Goal: Information Seeking & Learning: Learn about a topic

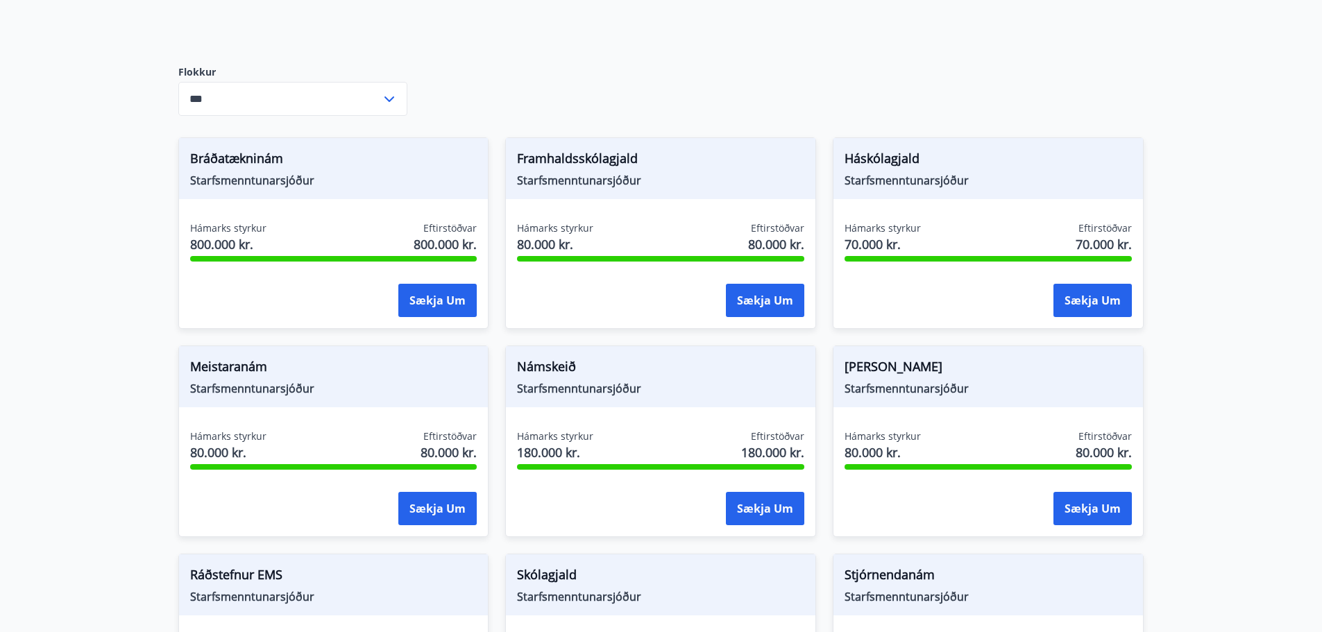
scroll to position [139, 0]
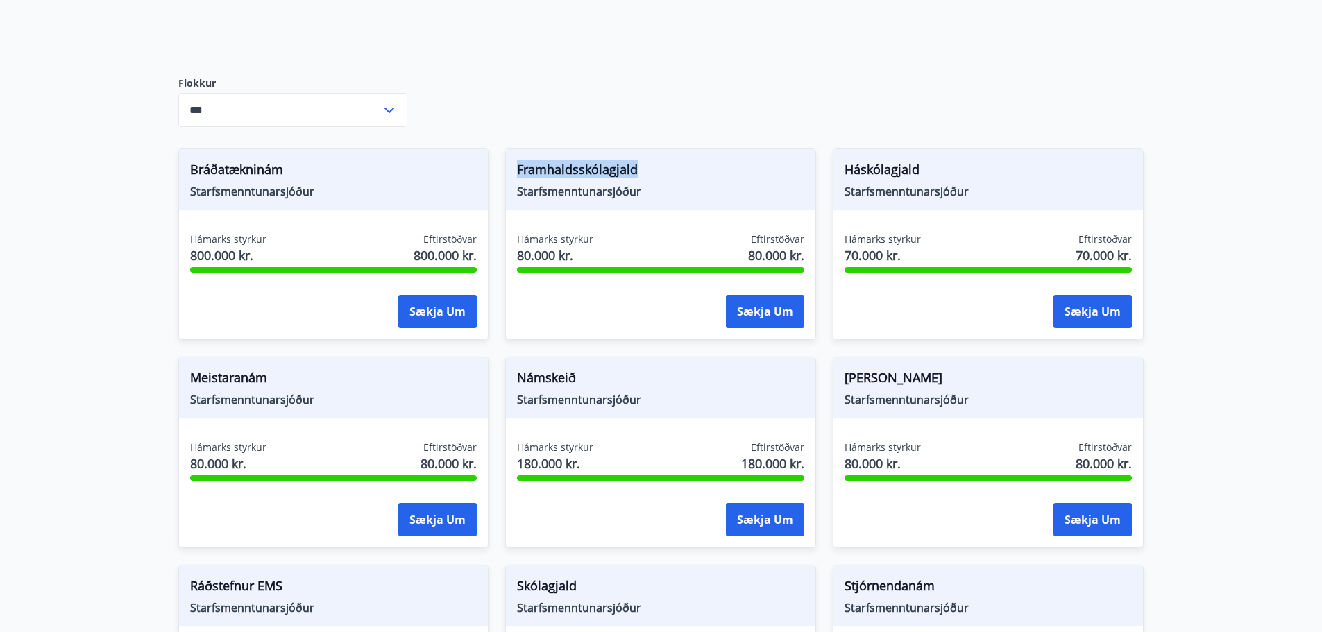
drag, startPoint x: 510, startPoint y: 169, endPoint x: 662, endPoint y: 174, distance: 152.1
click at [662, 174] on div "Framhaldsskólagjald Starfsmenntunarsjóður" at bounding box center [660, 179] width 309 height 61
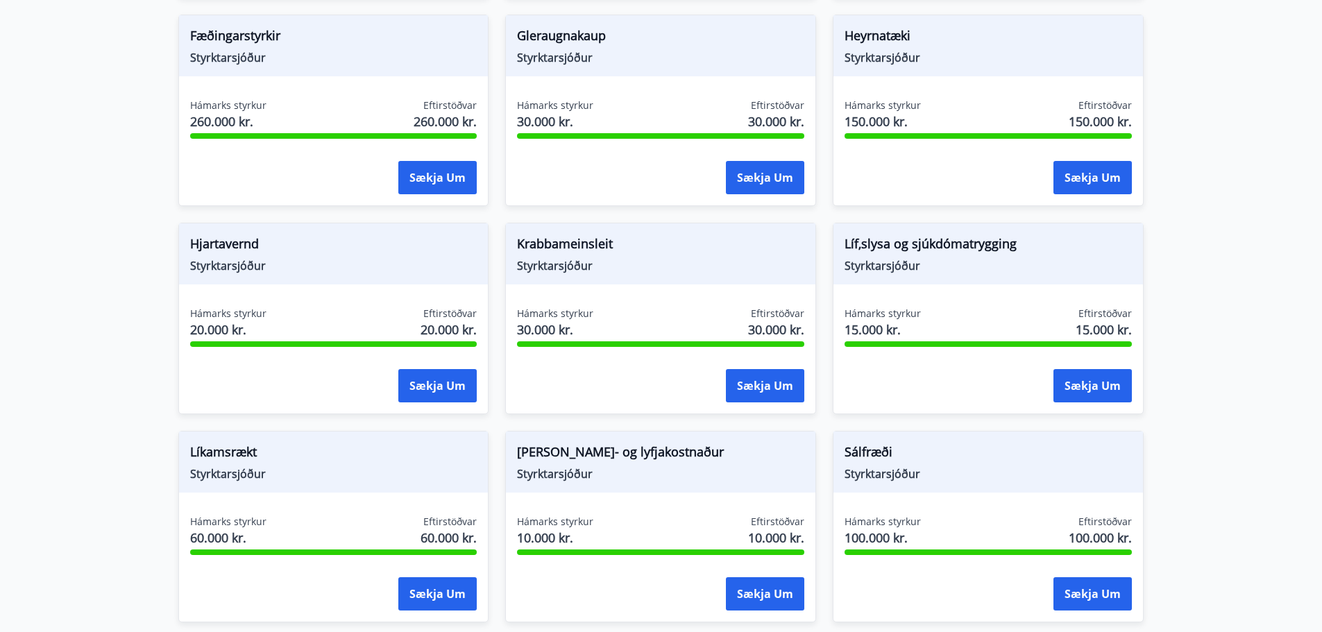
scroll to position [902, 0]
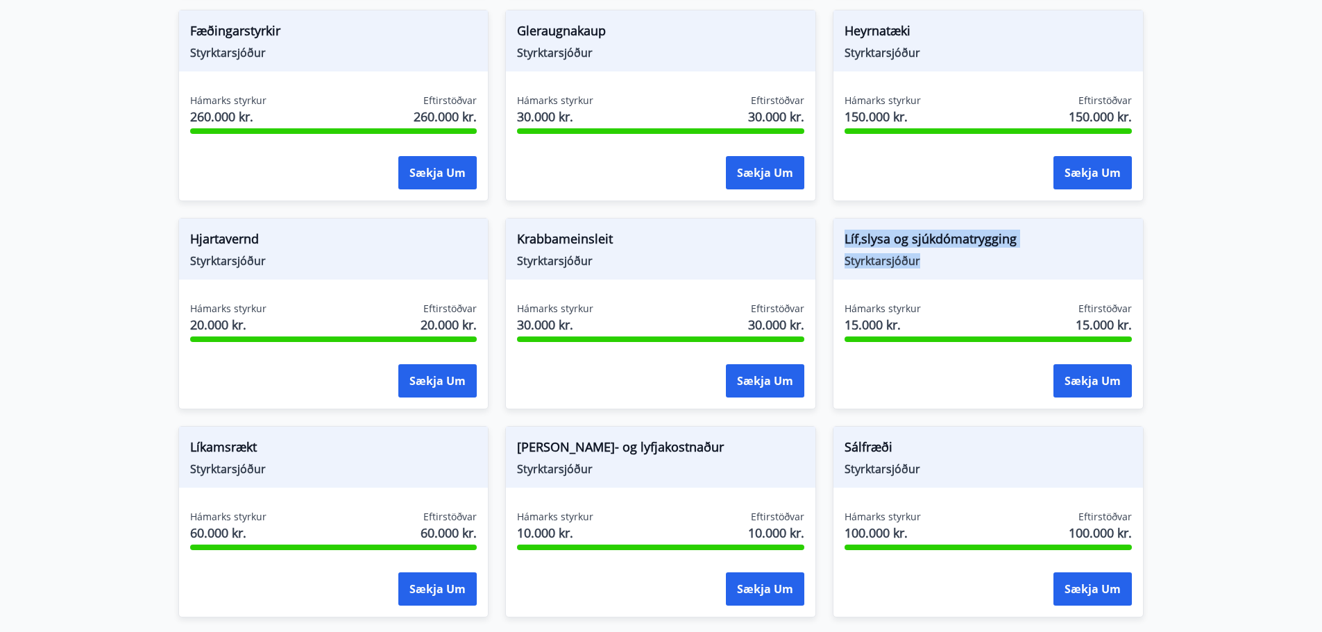
drag, startPoint x: 848, startPoint y: 239, endPoint x: 1055, endPoint y: 253, distance: 207.3
click at [1055, 253] on div "Líf,slysa og sjúkdómatrygging Styrktarsjóður" at bounding box center [987, 249] width 309 height 61
click at [1055, 248] on span "Líf,slysa og sjúkdómatrygging" at bounding box center [988, 242] width 287 height 24
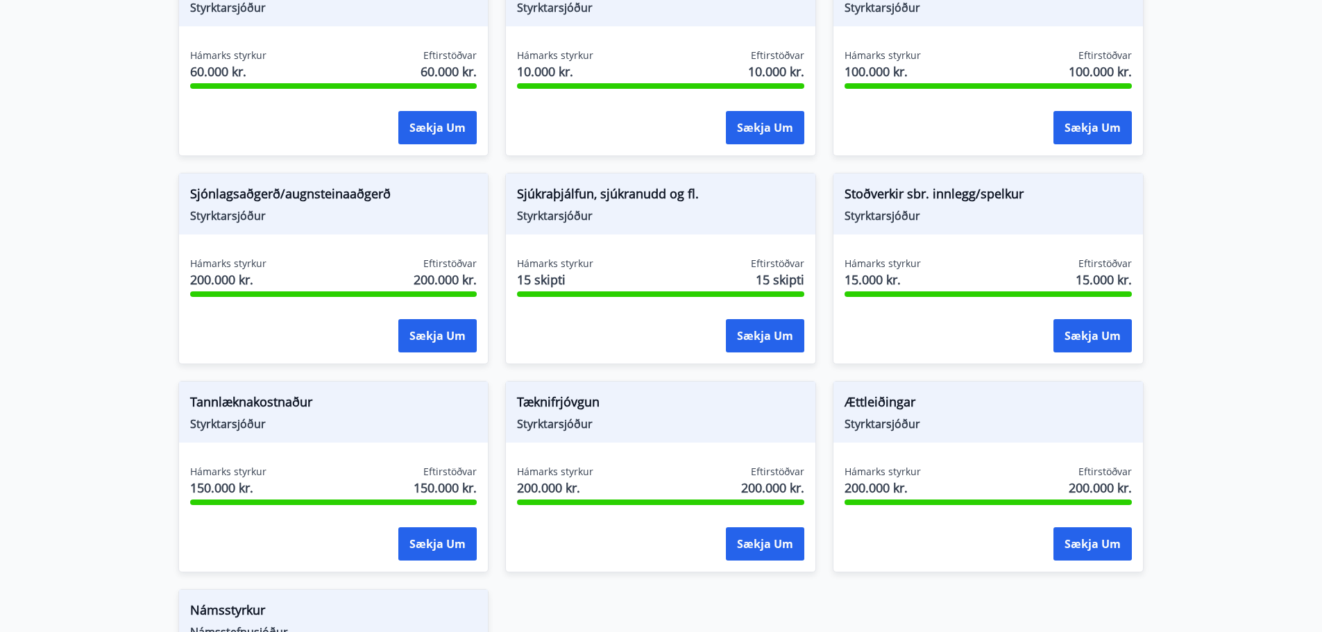
scroll to position [1388, 0]
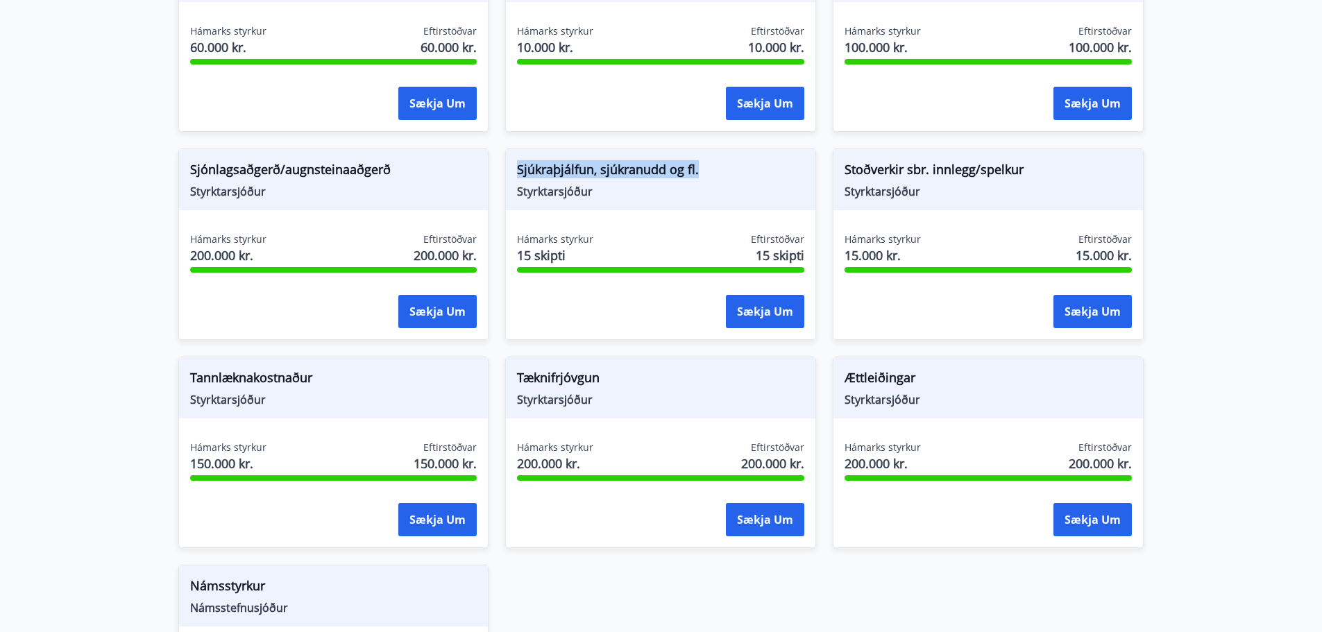
drag, startPoint x: 517, startPoint y: 160, endPoint x: 719, endPoint y: 171, distance: 202.3
click at [719, 171] on div "Sjúkraþjálfun, sjúkranudd og fl. Styrktarsjóður" at bounding box center [660, 179] width 309 height 61
click at [719, 171] on span "Sjúkraþjálfun, sjúkranudd og fl." at bounding box center [660, 172] width 287 height 24
drag, startPoint x: 511, startPoint y: 167, endPoint x: 604, endPoint y: 207, distance: 101.1
click at [603, 207] on div "Sjúkraþjálfun, sjúkranudd og fl. Styrktarsjóður" at bounding box center [660, 179] width 309 height 61
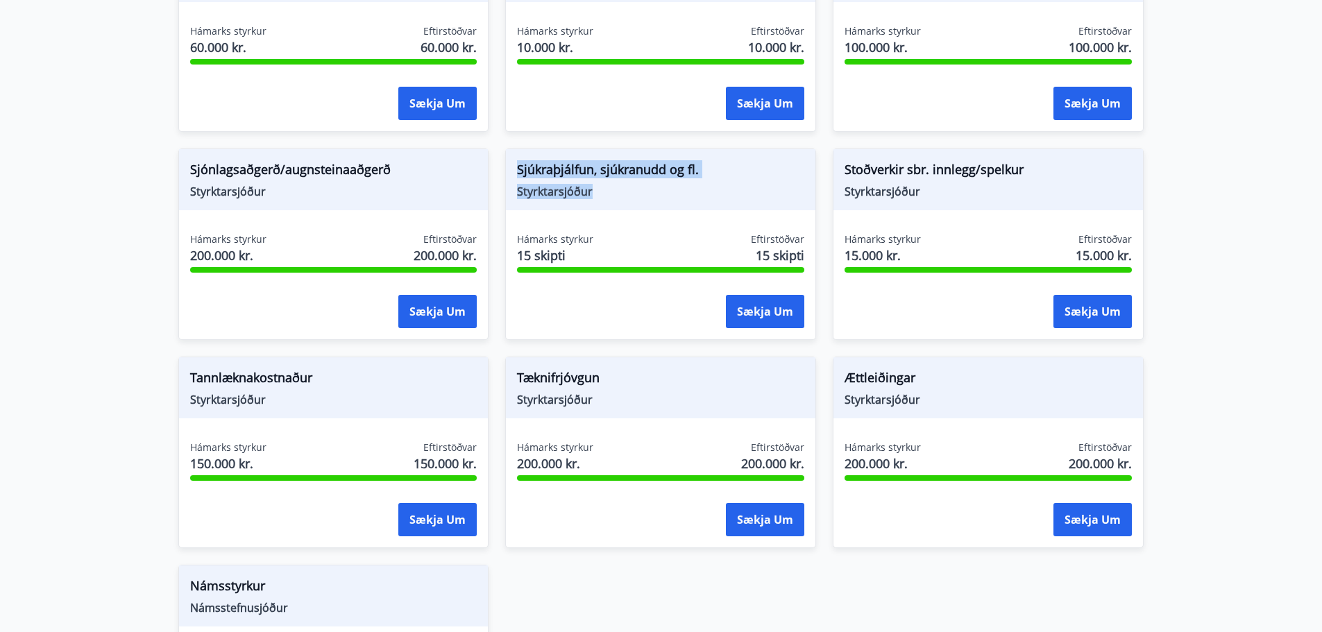
click at [611, 198] on span "Styrktarsjóður" at bounding box center [660, 191] width 287 height 15
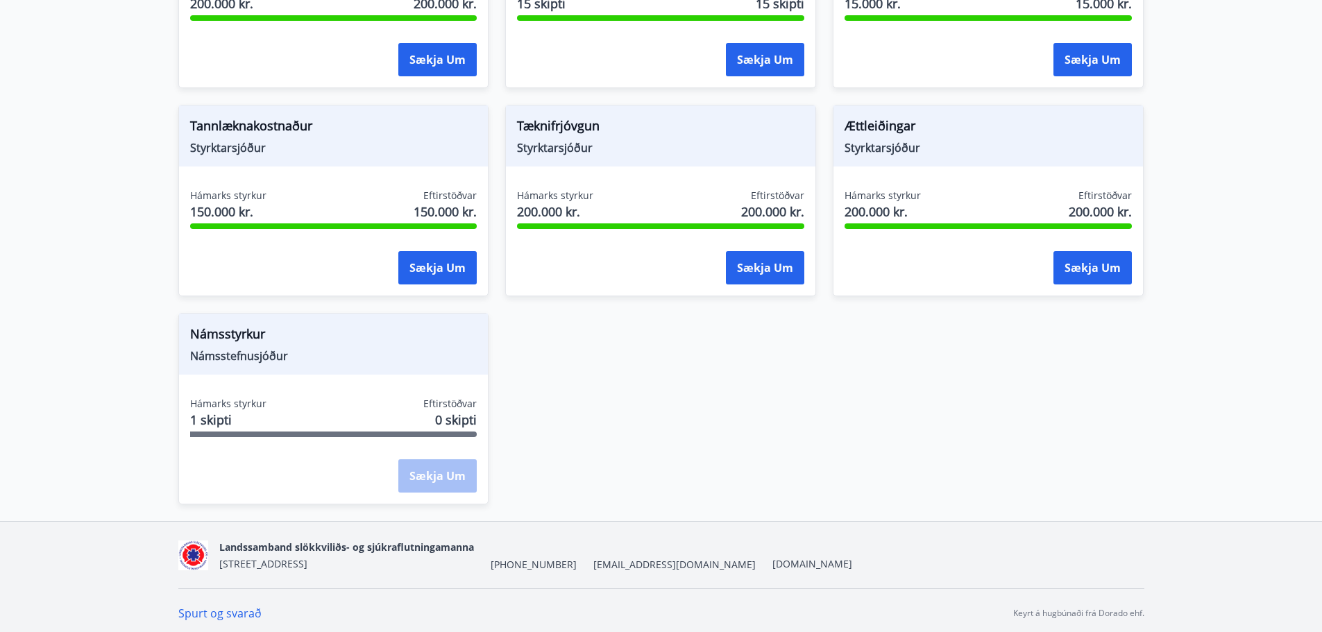
scroll to position [1645, 0]
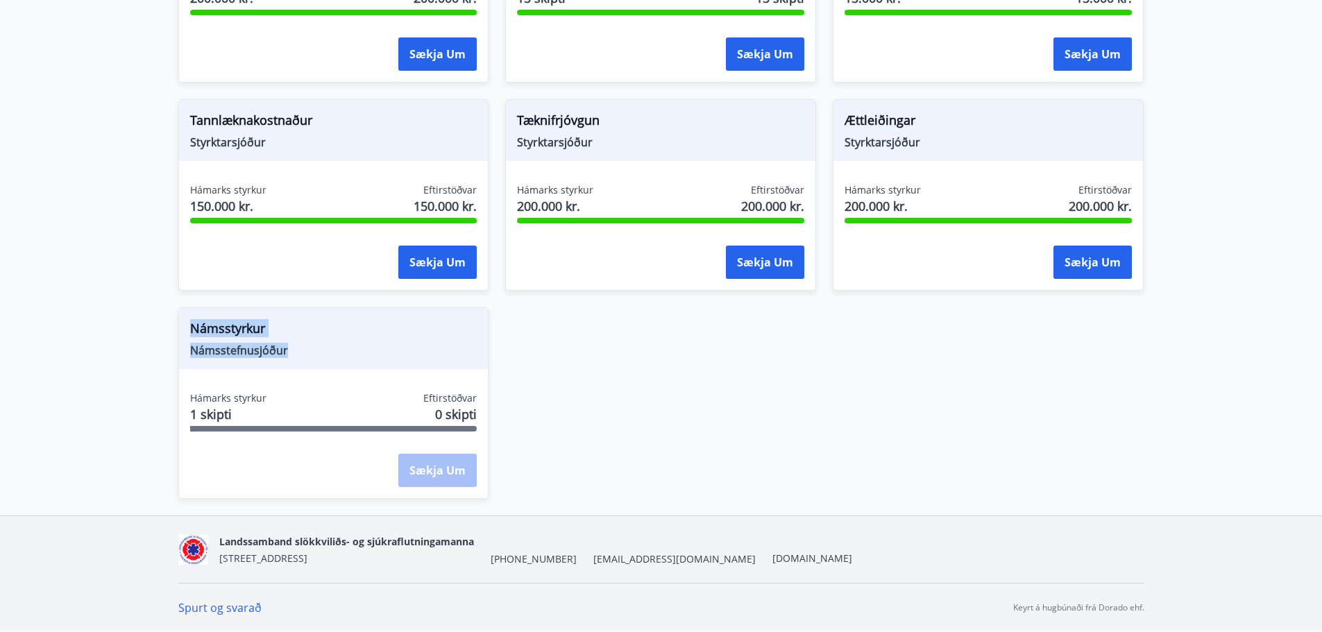
drag, startPoint x: 302, startPoint y: 359, endPoint x: 176, endPoint y: 307, distance: 136.3
click at [176, 307] on div "Námsstyrkur Námsstefnusjóður Hámarks styrkur 1 skipti Eftirstöðvar 0 skipti Sæk…" at bounding box center [326, 395] width 328 height 208
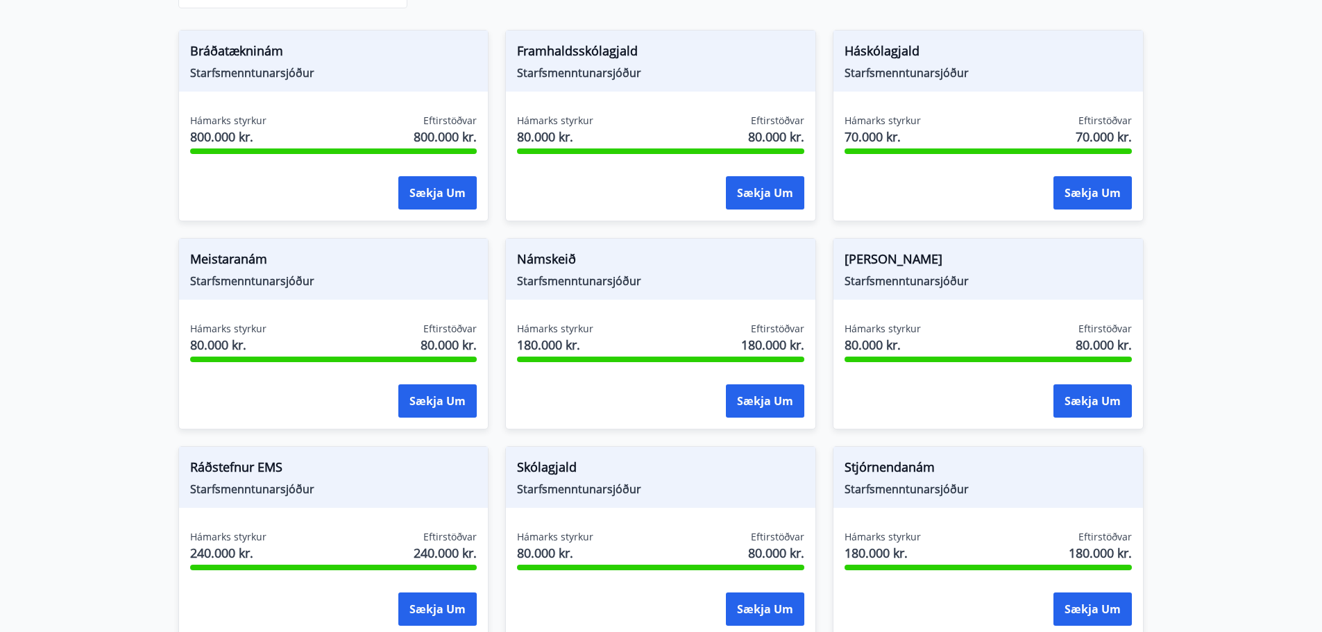
scroll to position [278, 0]
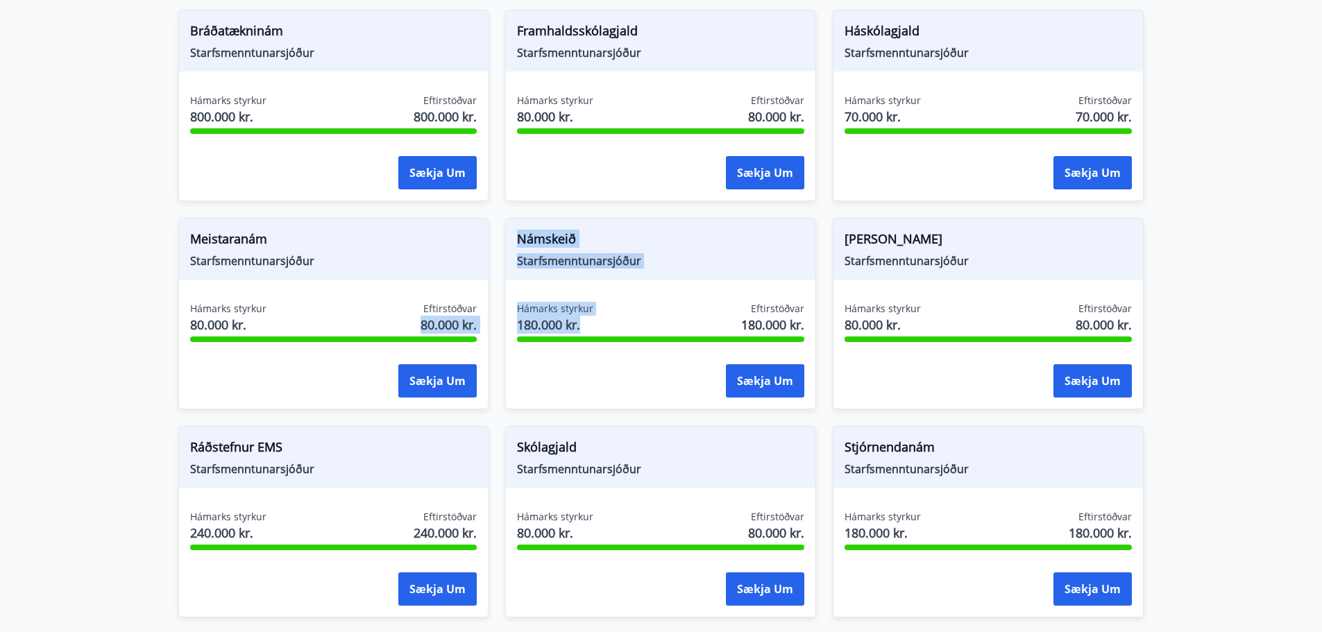
drag, startPoint x: 590, startPoint y: 323, endPoint x: 488, endPoint y: 314, distance: 102.3
click at [678, 283] on div "Námskeið Starfsmenntunarsjóður Hámarks styrkur 180.000 kr. Eftirstöðvar 180.000…" at bounding box center [660, 314] width 311 height 192
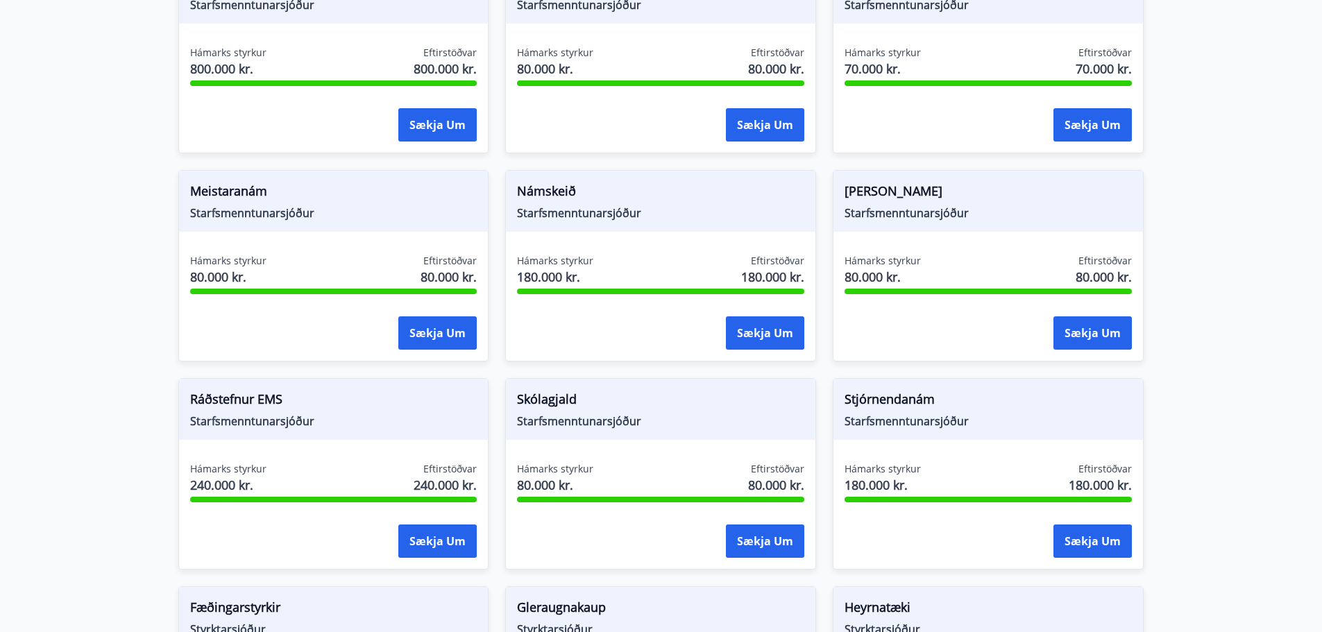
scroll to position [347, 0]
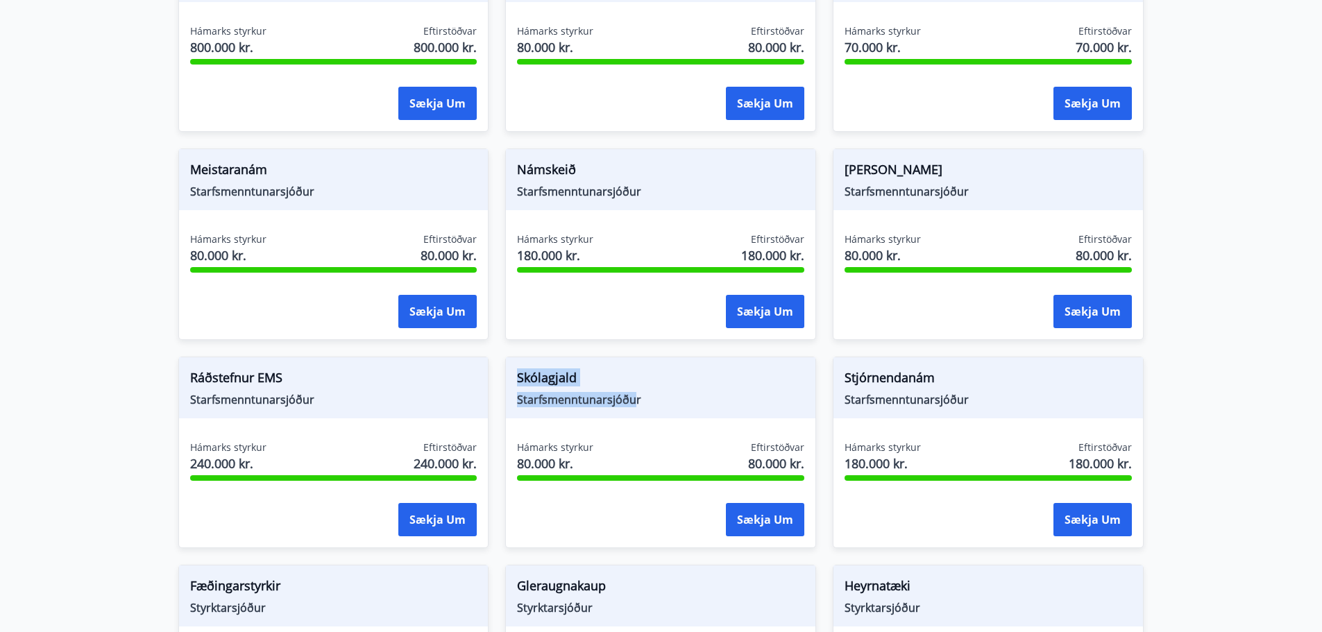
drag, startPoint x: 520, startPoint y: 376, endPoint x: 634, endPoint y: 411, distance: 119.6
click at [634, 411] on div "Skólagjald Starfsmenntunarsjóður" at bounding box center [660, 387] width 309 height 61
click at [723, 409] on div "Skólagjald Starfsmenntunarsjóður" at bounding box center [660, 387] width 309 height 61
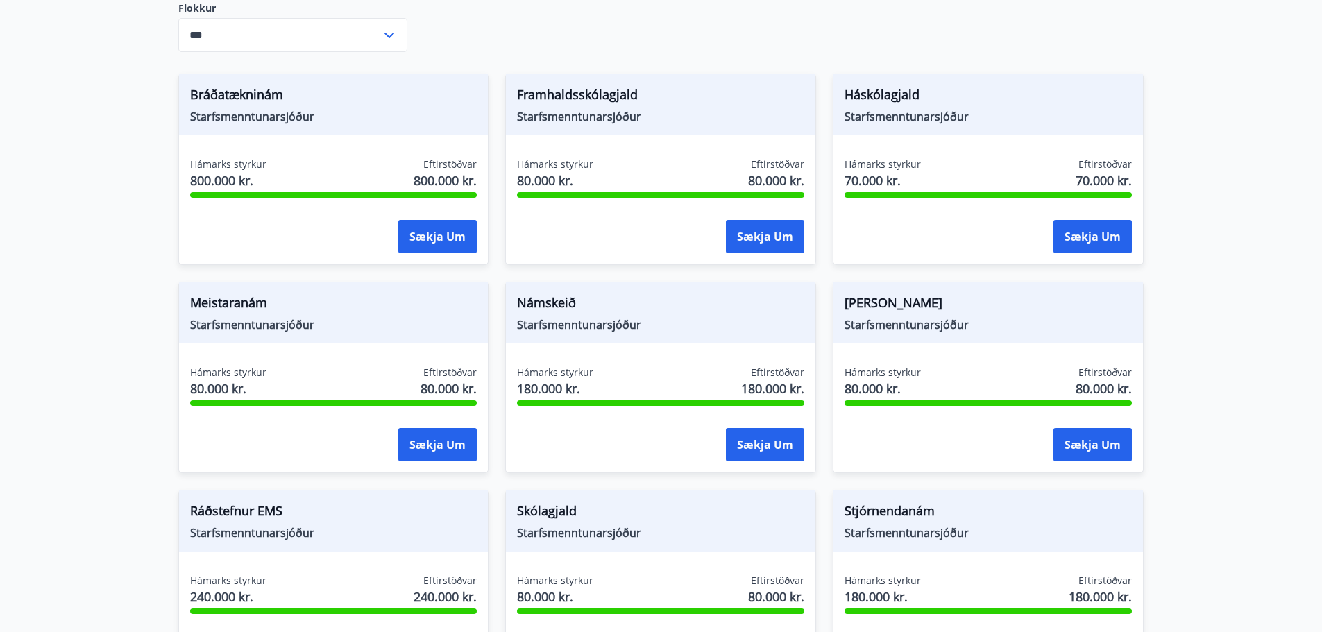
scroll to position [208, 0]
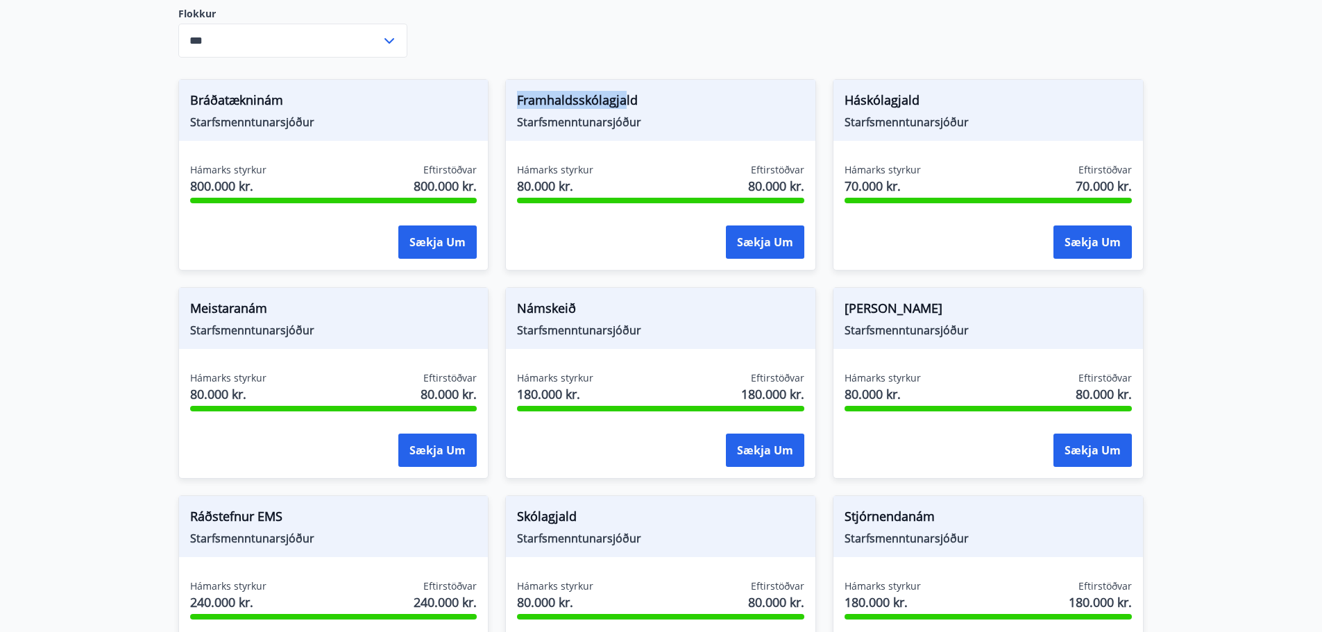
drag, startPoint x: 512, startPoint y: 100, endPoint x: 623, endPoint y: 104, distance: 111.1
click at [623, 104] on div "Framhaldsskólagjald Starfsmenntunarsjóður" at bounding box center [660, 110] width 309 height 61
drag, startPoint x: 591, startPoint y: 511, endPoint x: 541, endPoint y: 509, distance: 50.0
click at [538, 507] on span "Skólagjald" at bounding box center [660, 519] width 287 height 24
click at [650, 541] on span "Starfsmenntunarsjóður" at bounding box center [660, 538] width 287 height 15
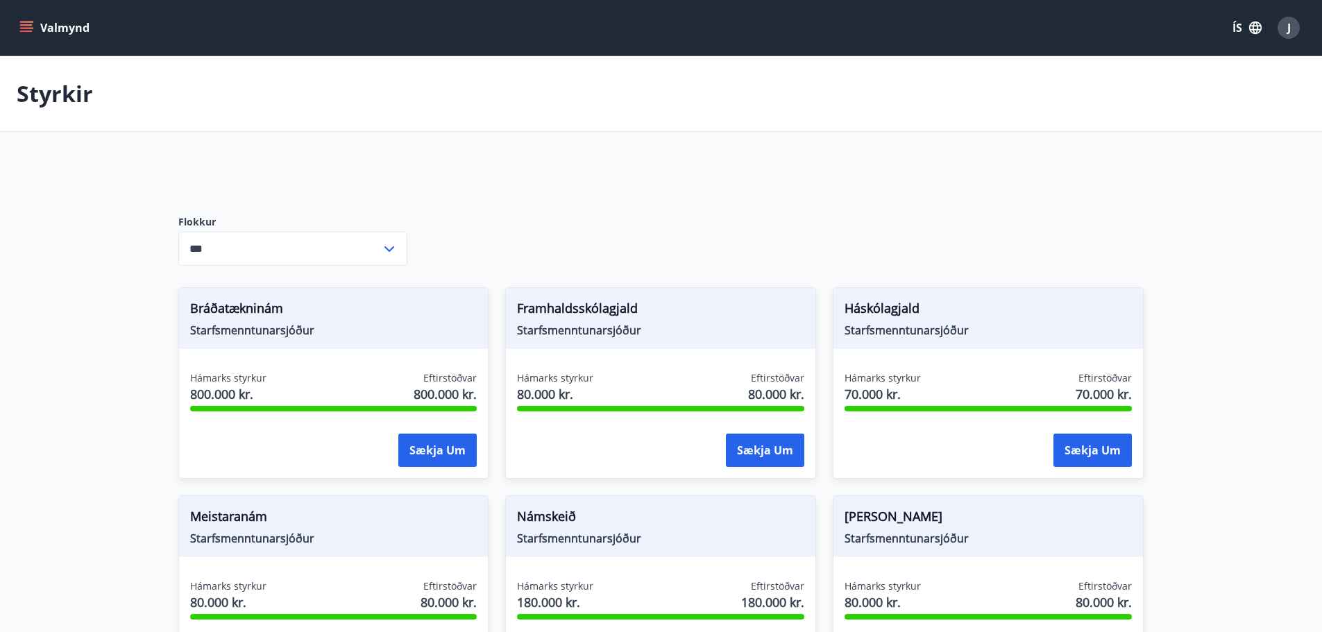
scroll to position [69, 0]
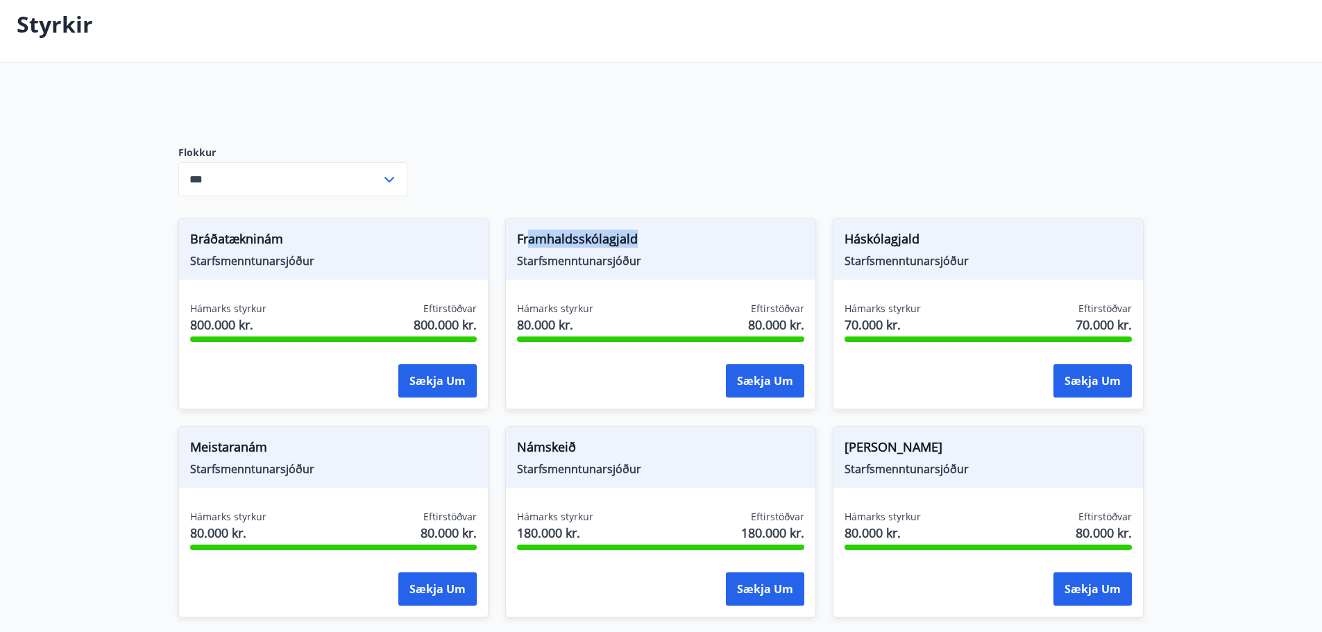
drag, startPoint x: 690, startPoint y: 235, endPoint x: 528, endPoint y: 241, distance: 161.8
click at [528, 241] on span "Framhaldsskólagjald" at bounding box center [660, 242] width 287 height 24
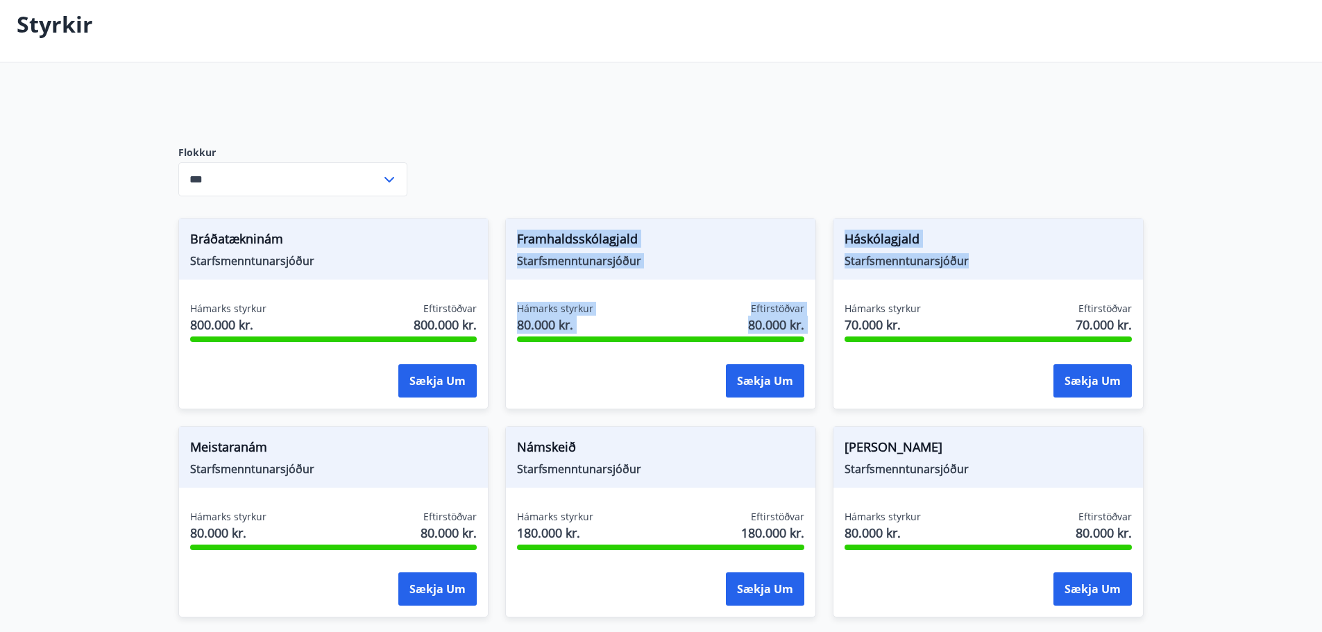
drag, startPoint x: 985, startPoint y: 271, endPoint x: 494, endPoint y: 239, distance: 492.3
drag, startPoint x: 651, startPoint y: 244, endPoint x: 652, endPoint y: 280, distance: 36.8
click at [652, 244] on span "Framhaldsskólagjald" at bounding box center [660, 242] width 287 height 24
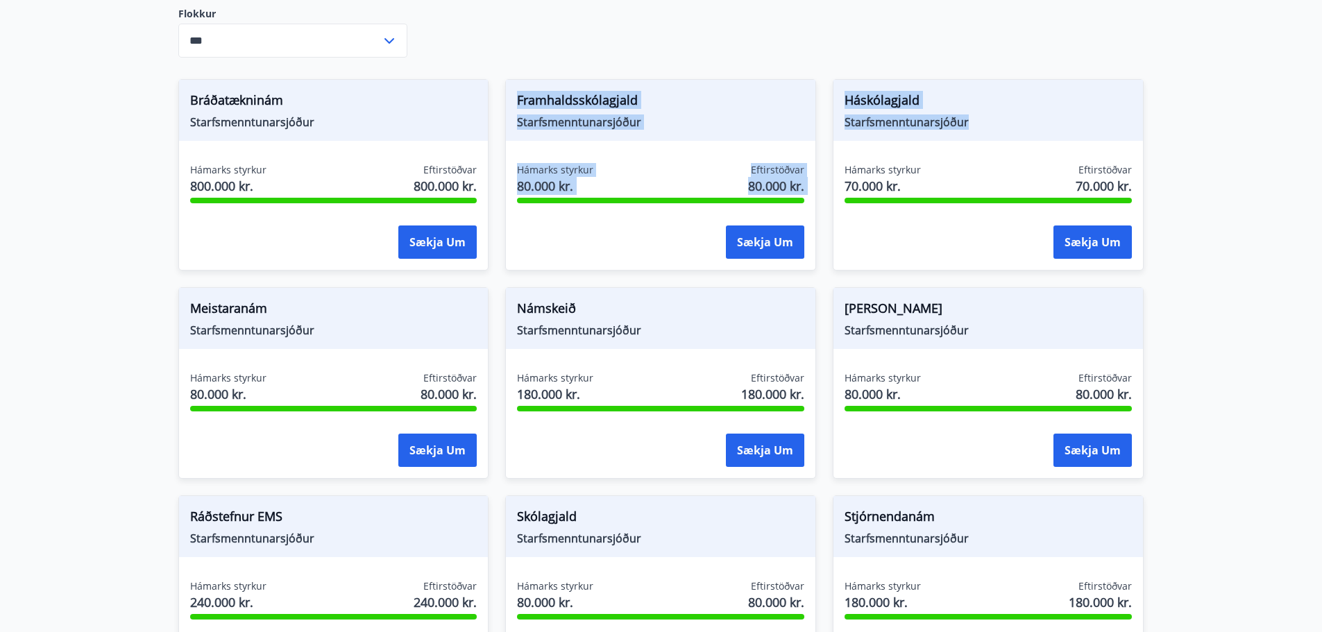
click at [713, 161] on div "Framhaldsskólagjald Starfsmenntunarsjóður Hámarks styrkur 80.000 kr. Eftirstöðv…" at bounding box center [660, 175] width 311 height 192
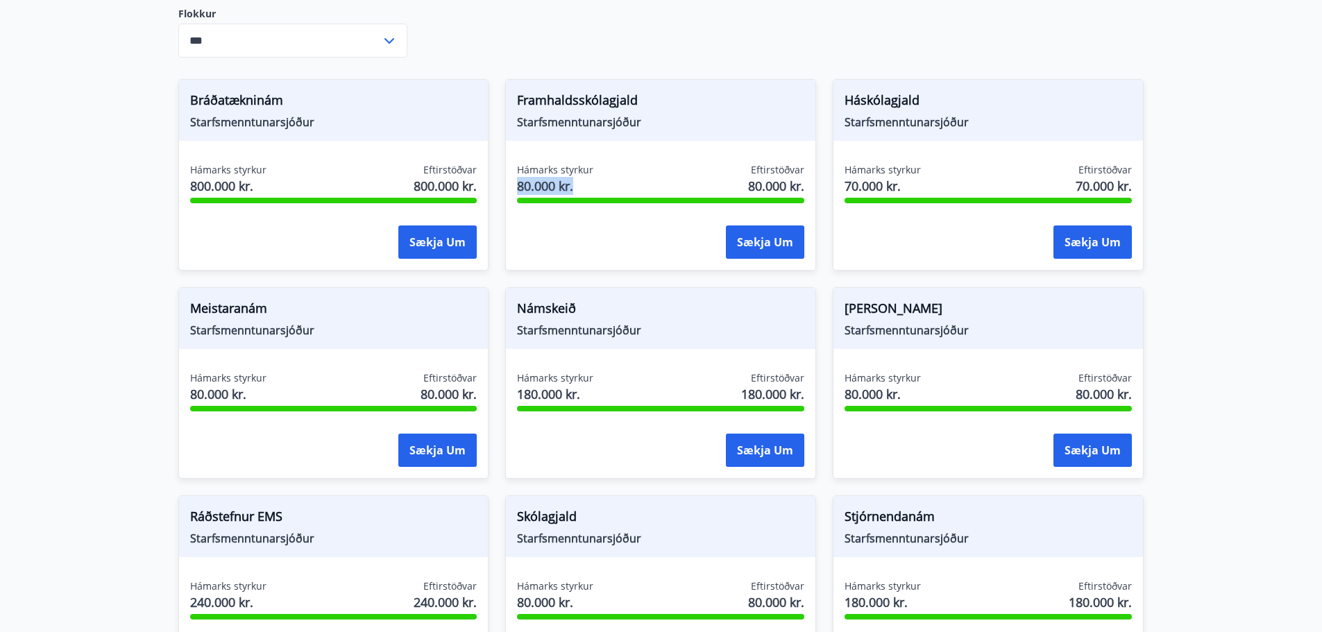
drag, startPoint x: 604, startPoint y: 184, endPoint x: 493, endPoint y: 195, distance: 111.6
click at [493, 195] on div "Framhaldsskólagjald Starfsmenntunarsjóður Hámarks styrkur 80.000 kr. Eftirstöðv…" at bounding box center [653, 166] width 328 height 208
drag, startPoint x: 658, startPoint y: 123, endPoint x: 510, endPoint y: 110, distance: 148.4
click at [509, 105] on div "Framhaldsskólagjald Starfsmenntunarsjóður" at bounding box center [660, 110] width 309 height 61
click at [647, 147] on div "Framhaldsskólagjald Starfsmenntunarsjóður Hámarks styrkur 80.000 kr. Eftirstöðv…" at bounding box center [660, 175] width 311 height 192
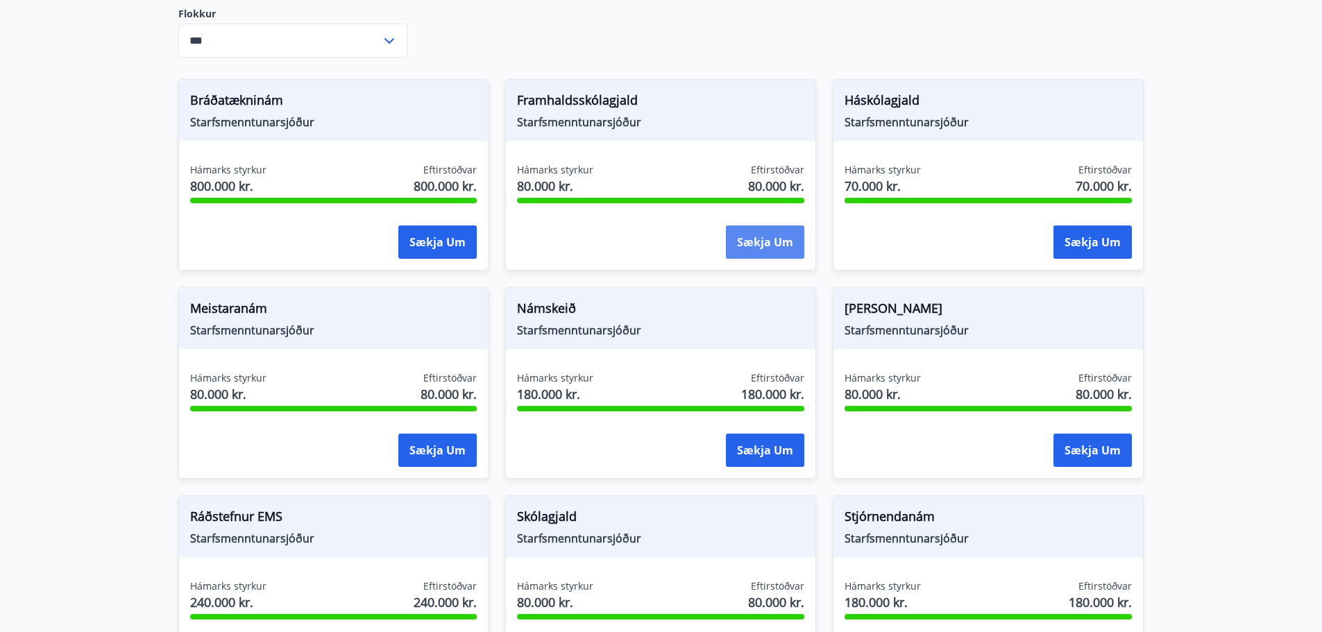
click at [783, 242] on button "Sækja um" at bounding box center [765, 242] width 78 height 33
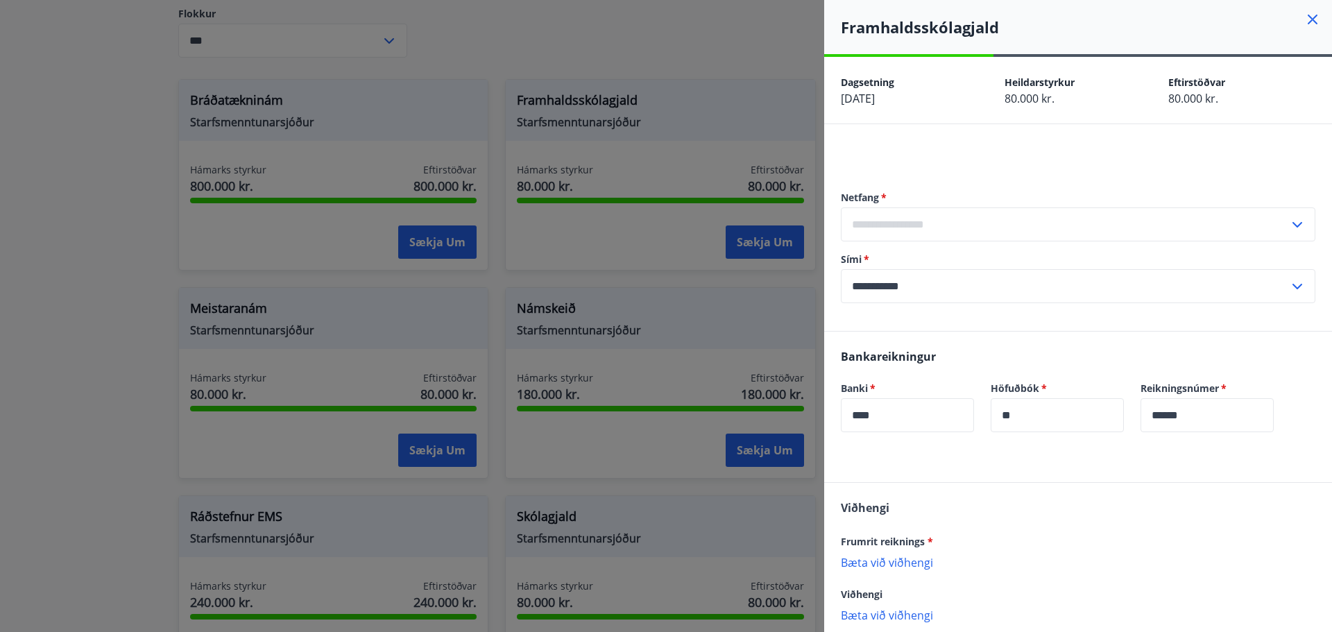
click at [1305, 17] on icon at bounding box center [1313, 19] width 17 height 17
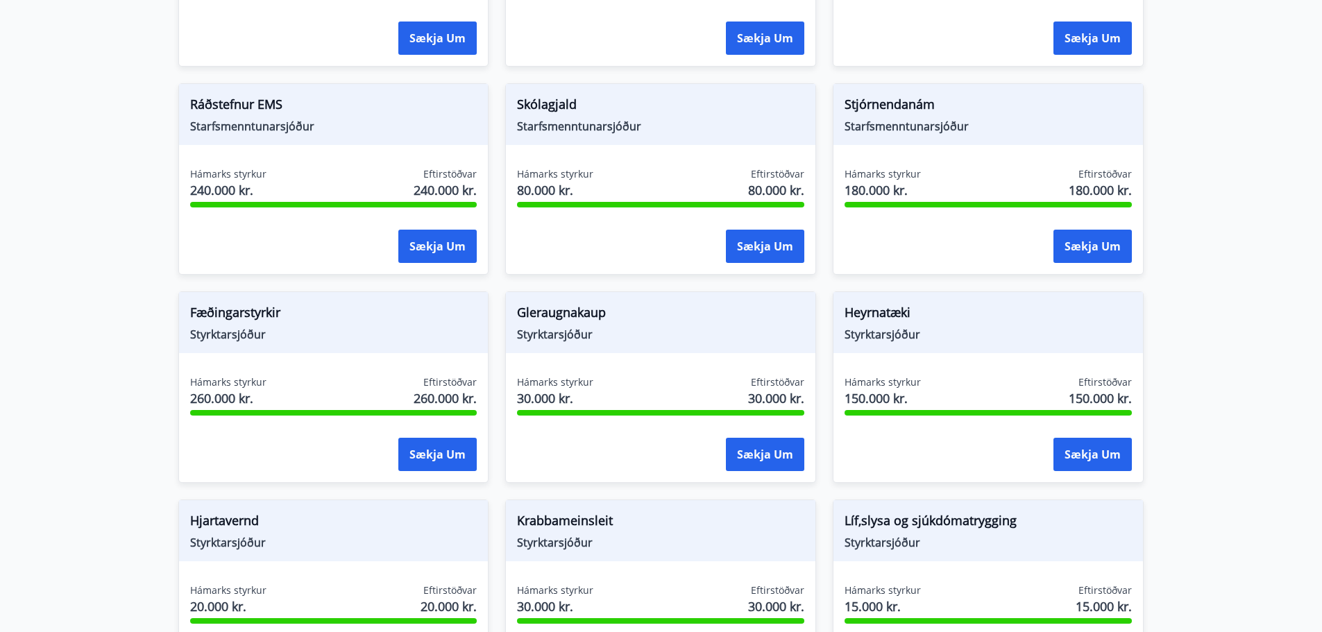
scroll to position [625, 0]
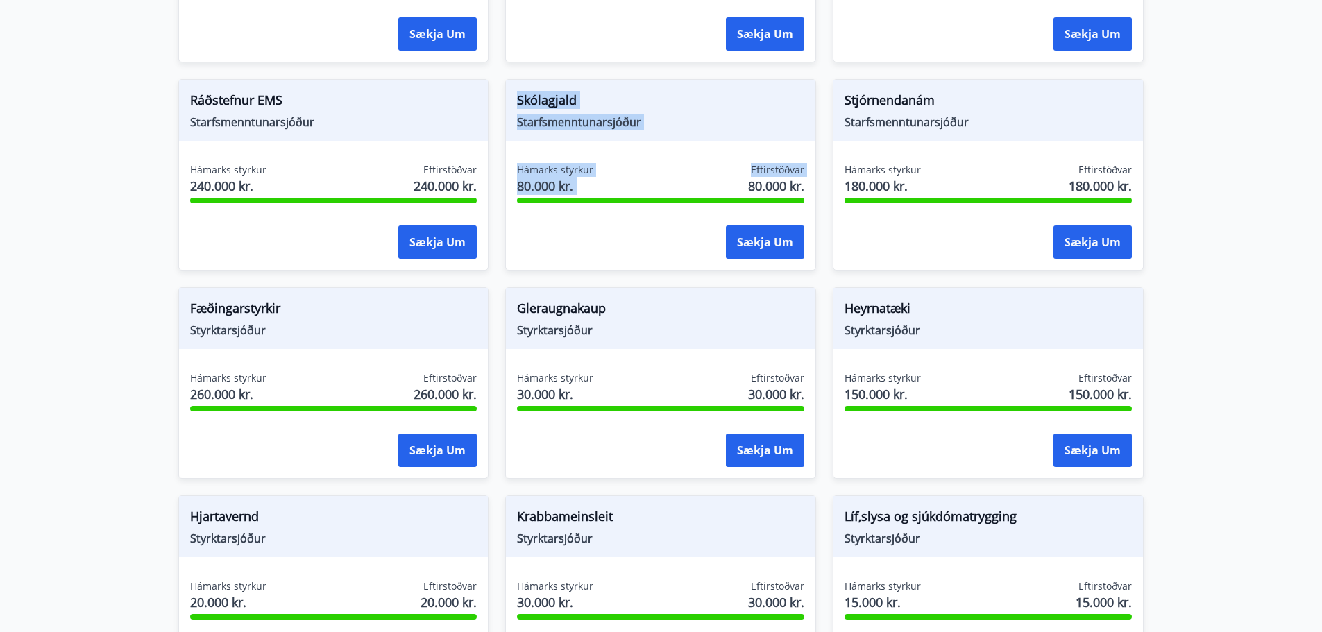
drag, startPoint x: 514, startPoint y: 79, endPoint x: 674, endPoint y: 155, distance: 176.9
click at [674, 155] on div "Skólagjald Starfsmenntunarsjóður Hámarks styrkur 80.000 kr. Eftirstöðvar 80.000…" at bounding box center [660, 175] width 311 height 192
click at [643, 192] on div "Hámarks styrkur 80.000 kr. Eftirstöðvar 80.000 kr." at bounding box center [660, 180] width 287 height 35
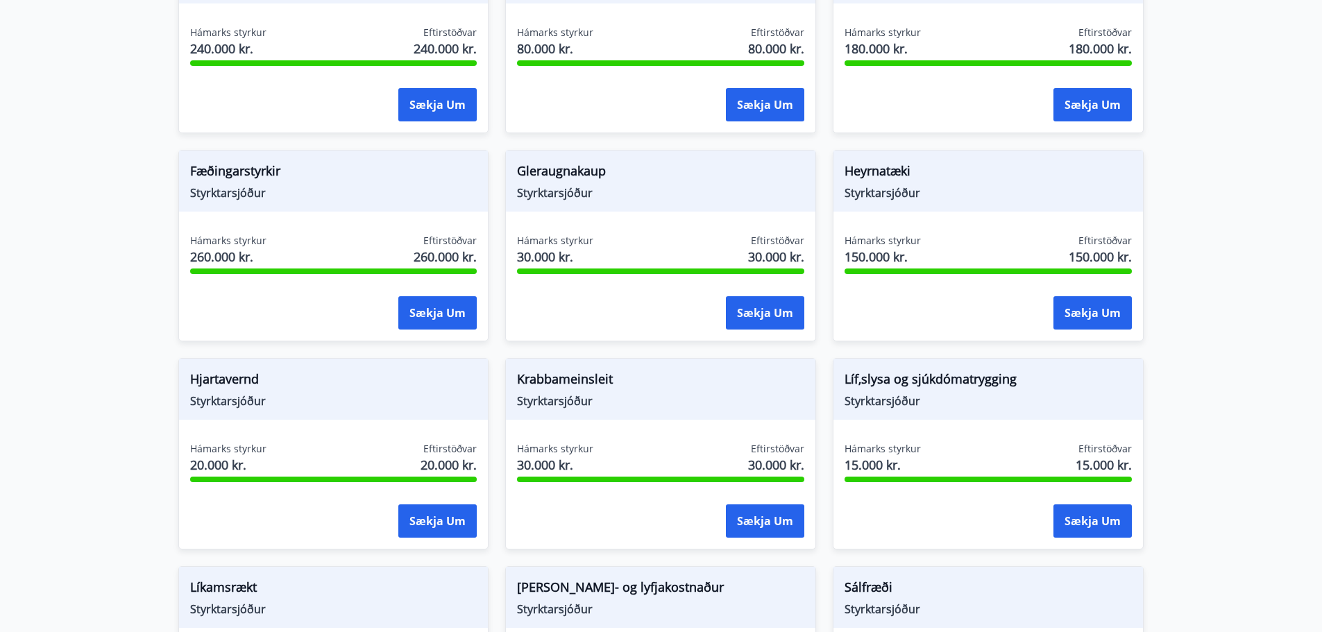
scroll to position [763, 0]
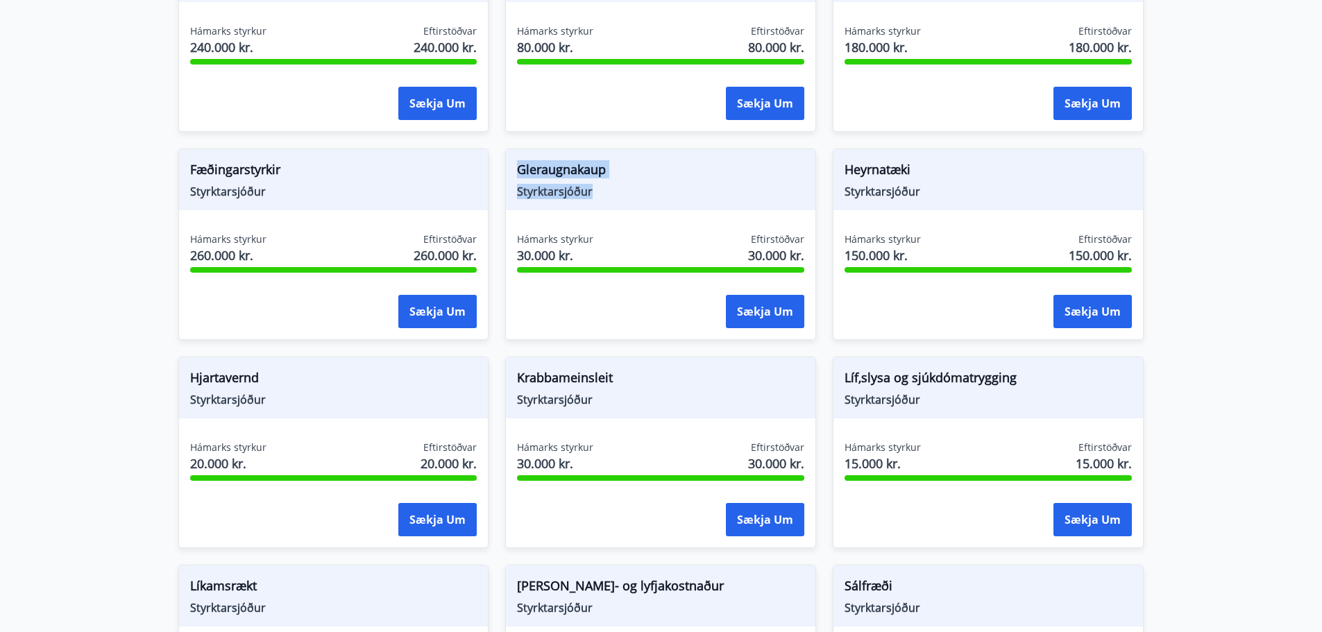
drag, startPoint x: 522, startPoint y: 165, endPoint x: 606, endPoint y: 197, distance: 89.8
click at [606, 197] on div "Gleraugnakaup Styrktarsjóður" at bounding box center [660, 179] width 309 height 61
click at [606, 197] on span "Styrktarsjóður" at bounding box center [660, 191] width 287 height 15
drag, startPoint x: 845, startPoint y: 164, endPoint x: 927, endPoint y: 197, distance: 88.1
click at [927, 197] on div "Heyrnatæki Styrktarsjóður" at bounding box center [987, 179] width 309 height 61
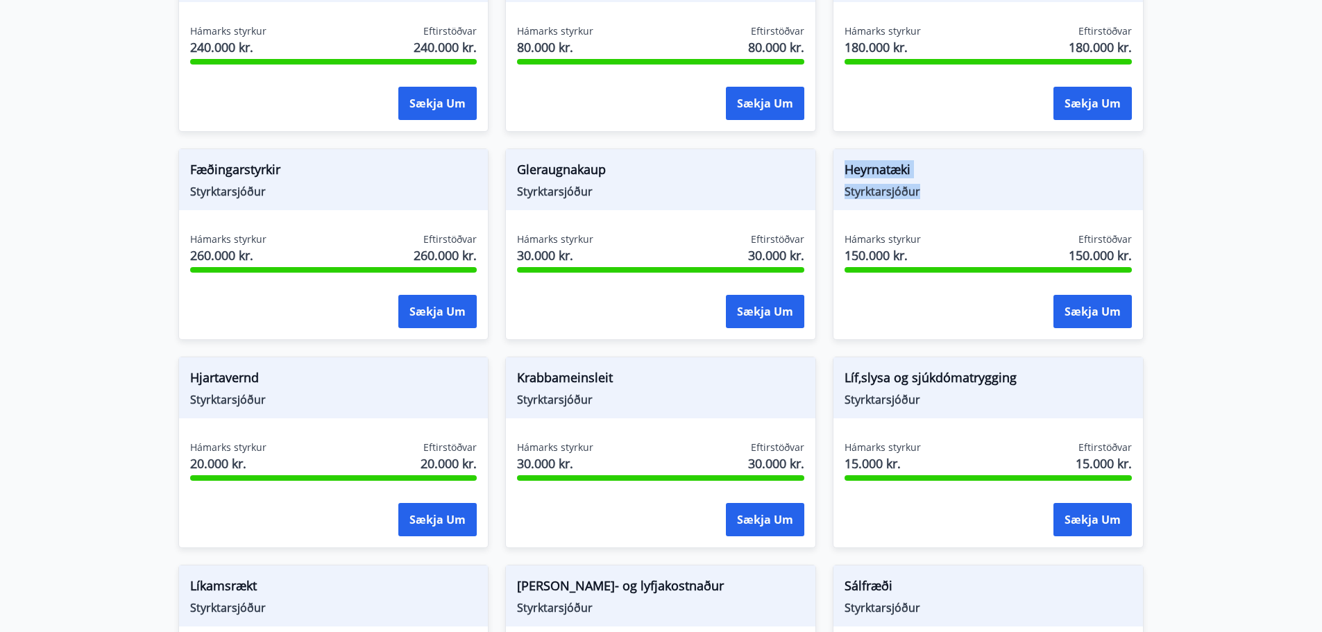
click at [927, 196] on span "Styrktarsjóður" at bounding box center [988, 191] width 287 height 15
drag, startPoint x: 922, startPoint y: 196, endPoint x: 842, endPoint y: 159, distance: 87.5
click at [842, 159] on div "Heyrnatæki Styrktarsjóður" at bounding box center [987, 179] width 309 height 61
drag, startPoint x: 609, startPoint y: 193, endPoint x: 502, endPoint y: 159, distance: 112.1
click at [502, 159] on div "Gleraugnakaup Styrktarsjóður Hámarks styrkur 30.000 kr. Eftirstöðvar 30.000 kr.…" at bounding box center [653, 236] width 328 height 208
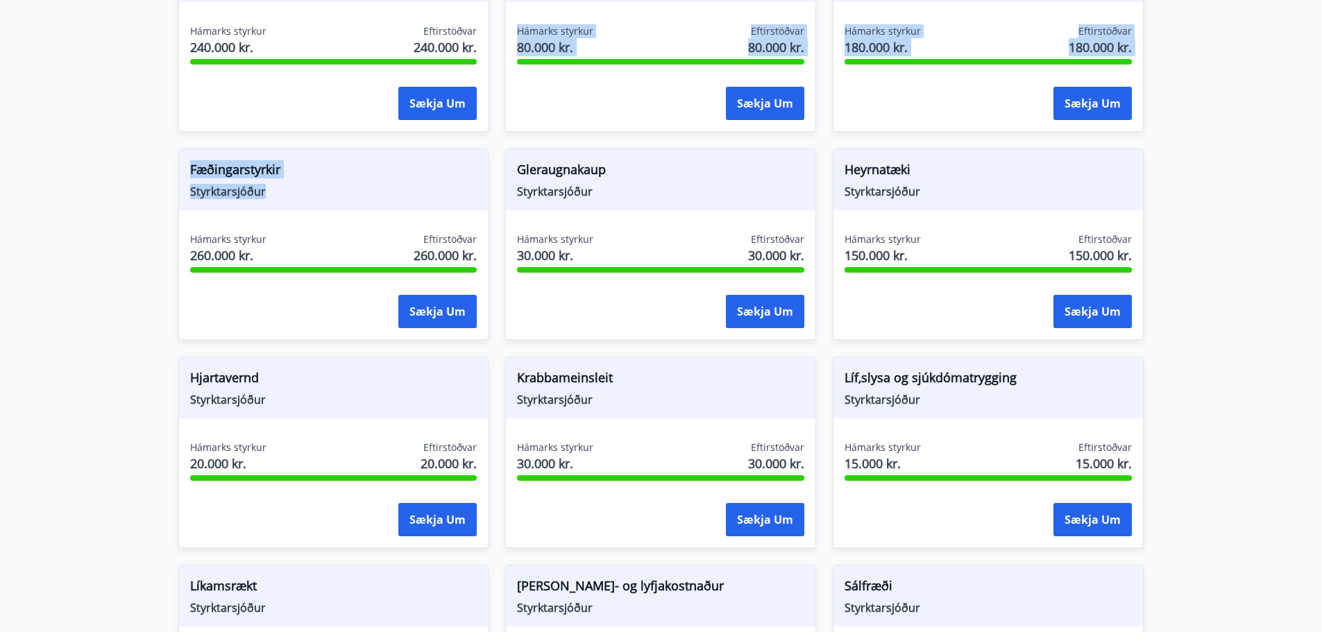
drag, startPoint x: 278, startPoint y: 206, endPoint x: 56, endPoint y: 119, distance: 238.7
click at [56, 119] on main "Styrkir Flokkur *** ​ Bráðatækninám Starfsmenntunarsjóður Hámarks styrkur 800.0…" at bounding box center [661, 345] width 1322 height 2105
click at [109, 214] on main "Styrkir Flokkur *** ​ Bráðatækninám Starfsmenntunarsjóður Hámarks styrkur 800.0…" at bounding box center [661, 345] width 1322 height 2105
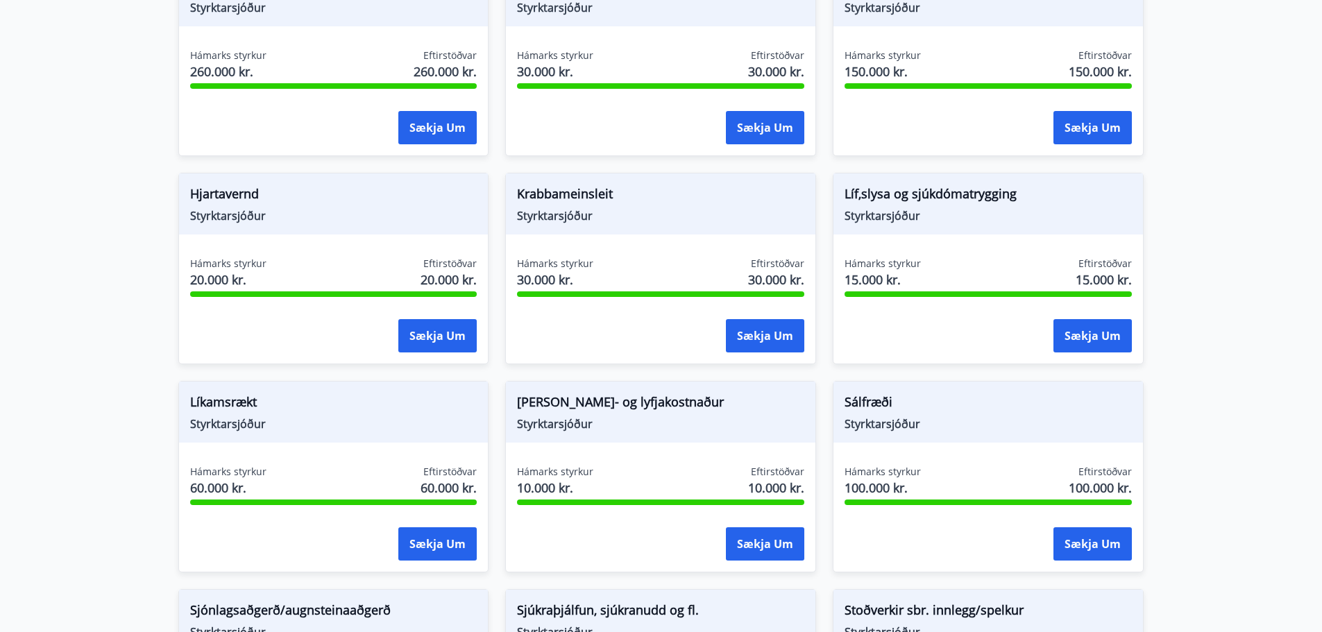
scroll to position [972, 0]
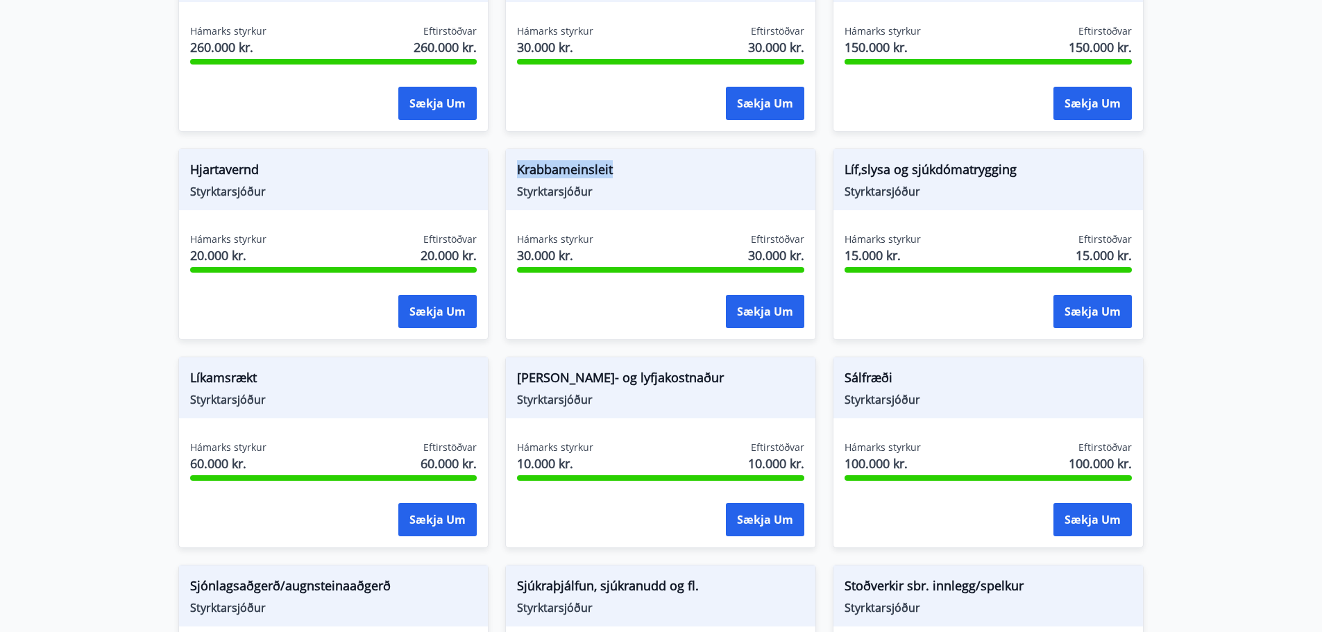
drag, startPoint x: 519, startPoint y: 167, endPoint x: 620, endPoint y: 173, distance: 101.5
click at [620, 173] on span "Krabbameinsleit" at bounding box center [660, 172] width 287 height 24
click at [625, 188] on span "Styrktarsjóður" at bounding box center [660, 191] width 287 height 15
drag, startPoint x: 599, startPoint y: 202, endPoint x: 511, endPoint y: 164, distance: 95.1
click at [511, 164] on div "Krabbameinsleit Styrktarsjóður" at bounding box center [660, 179] width 309 height 61
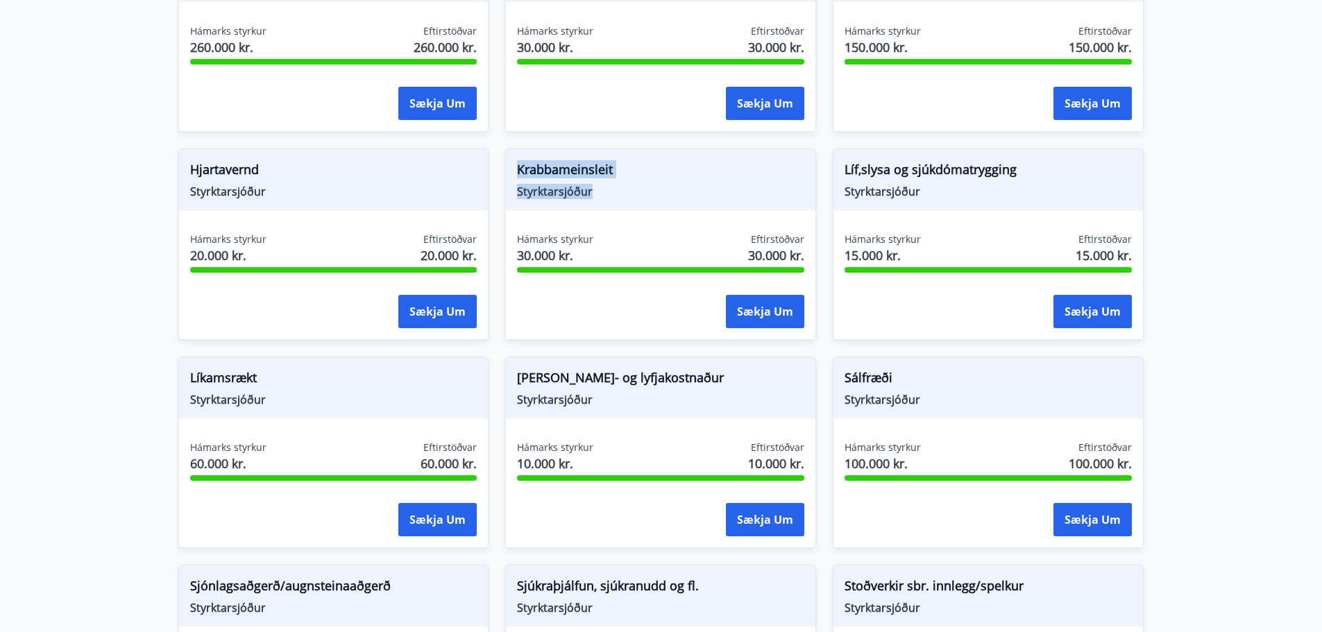
click at [627, 200] on div "Krabbameinsleit Styrktarsjóður" at bounding box center [660, 179] width 309 height 61
drag, startPoint x: 627, startPoint y: 200, endPoint x: 477, endPoint y: 156, distance: 156.1
click at [477, 156] on div "Bráðatækninám Starfsmenntunarsjóður Hámarks styrkur 800.000 kr. Eftirstöðvar 80…" at bounding box center [653, 236] width 983 height 1874
click at [616, 205] on div "Krabbameinsleit Styrktarsjóður" at bounding box center [660, 179] width 309 height 61
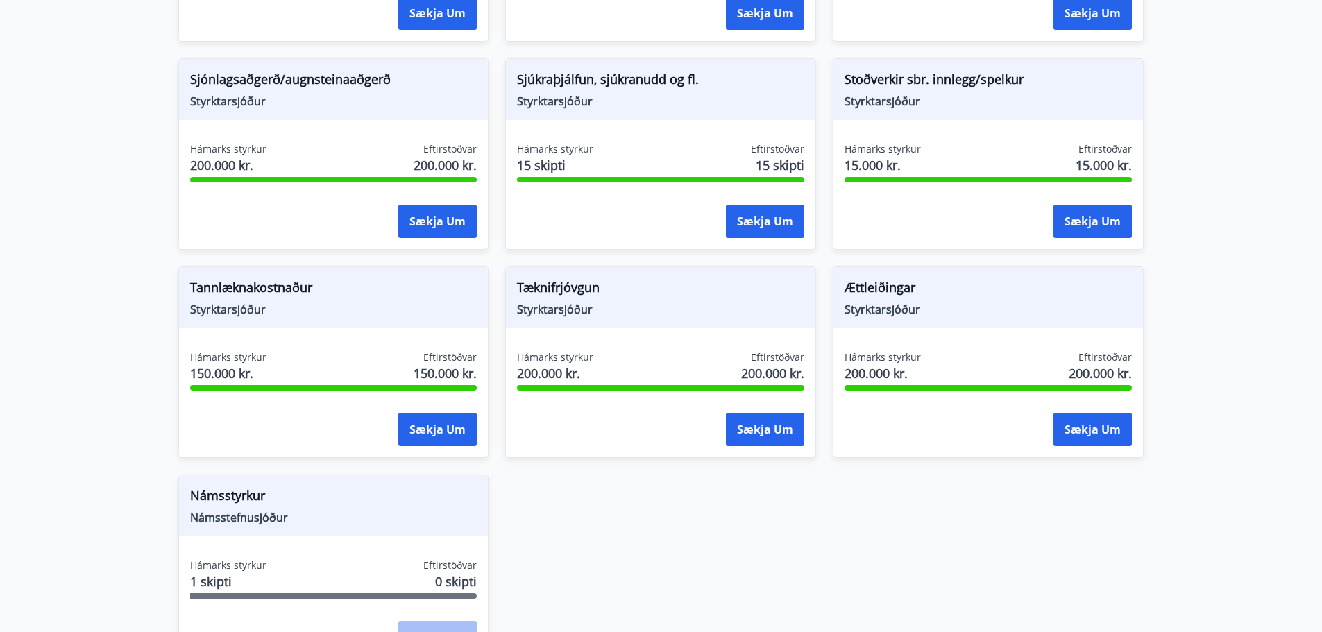
scroll to position [1457, 0]
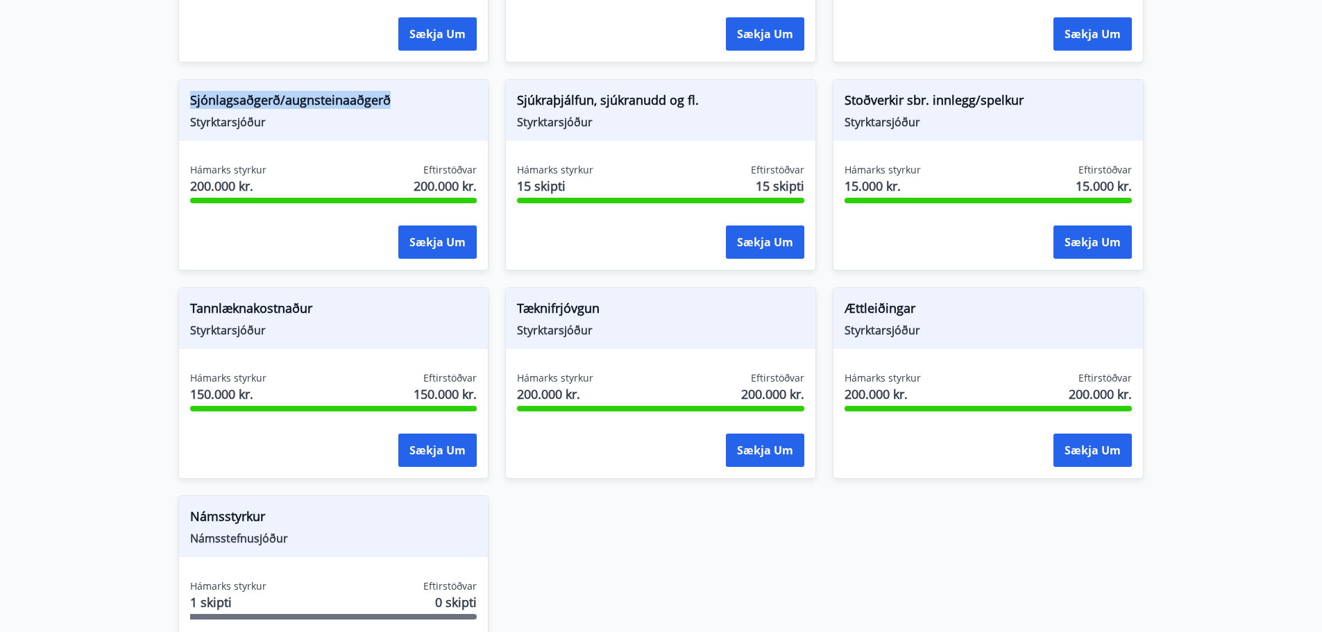
drag, startPoint x: 196, startPoint y: 100, endPoint x: 393, endPoint y: 94, distance: 197.2
click at [393, 94] on div "Sjónlagsaðgerð/augnsteinaaðgerð Styrktarsjóður" at bounding box center [333, 110] width 309 height 61
click at [232, 140] on div "Sjónlagsaðgerð/augnsteinaaðgerð Styrktarsjóður" at bounding box center [333, 110] width 309 height 61
drag, startPoint x: 255, startPoint y: 130, endPoint x: 129, endPoint y: 95, distance: 130.3
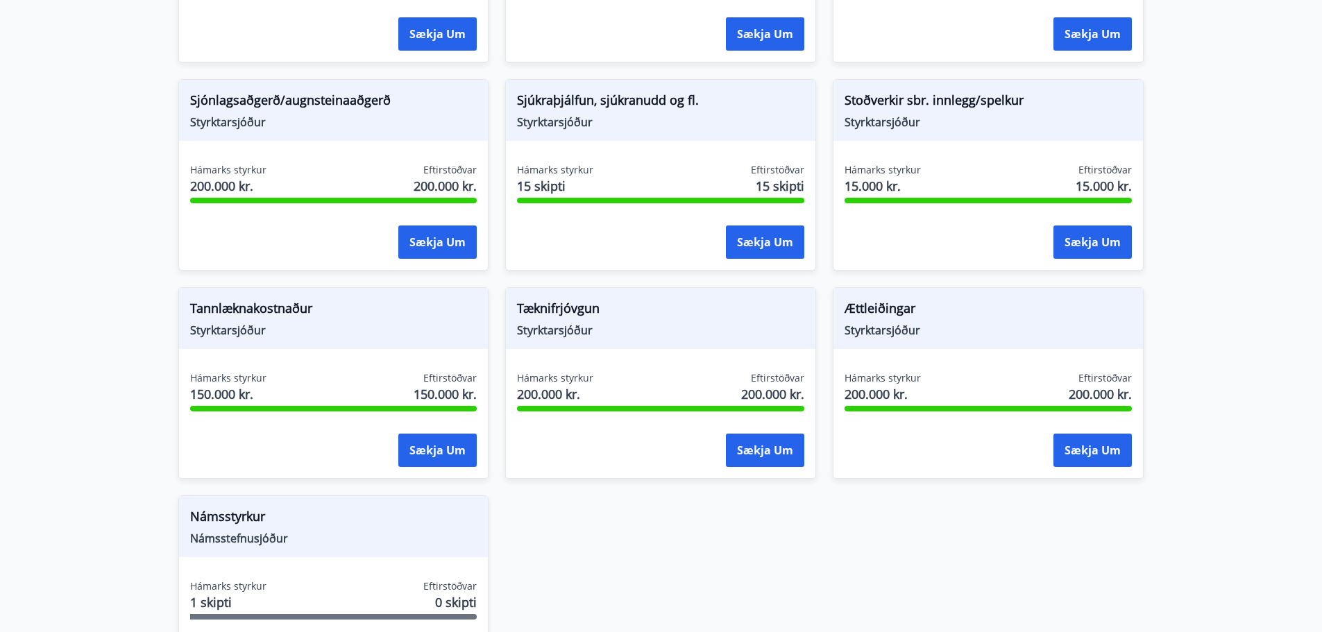
click at [365, 149] on div "Sjónlagsaðgerð/augnsteinaaðgerð Styrktarsjóður Hámarks styrkur 200.000 kr. Efti…" at bounding box center [333, 175] width 311 height 192
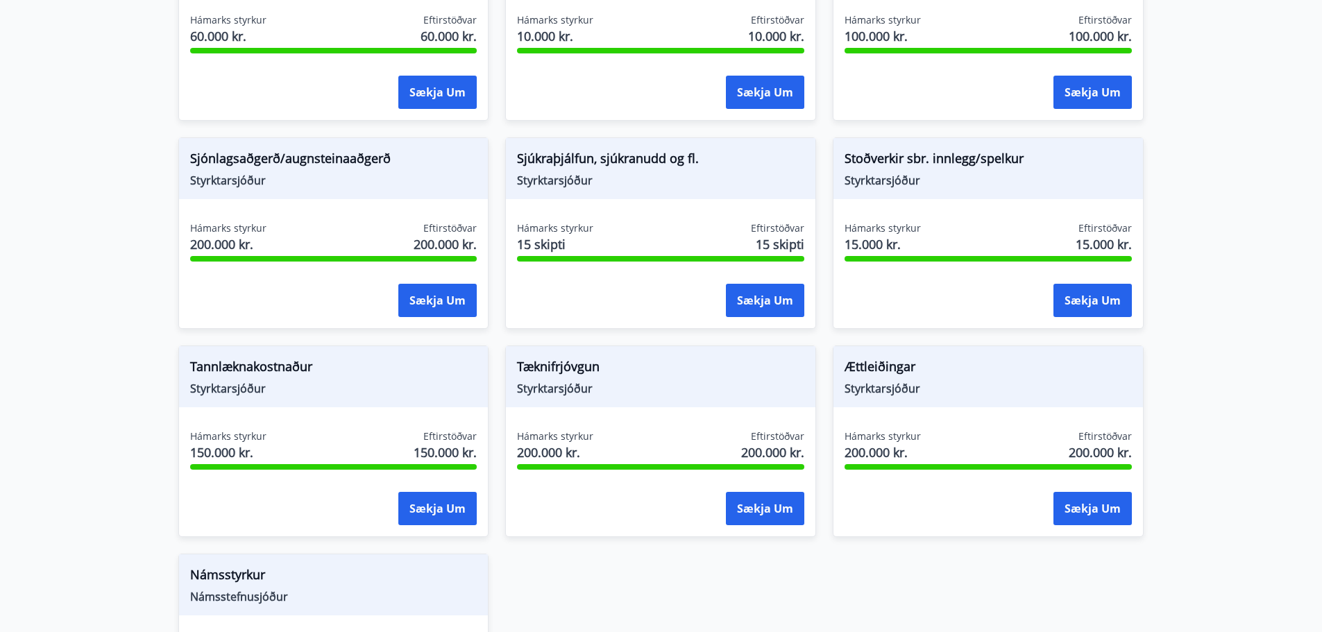
scroll to position [1318, 0]
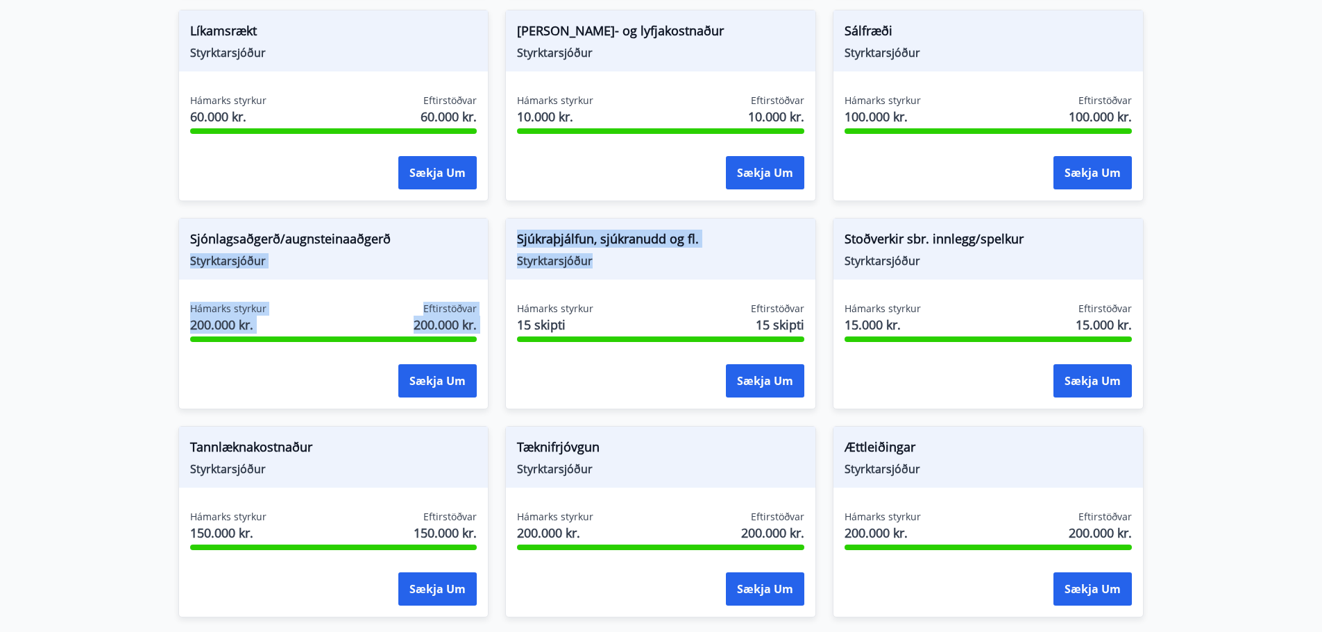
drag, startPoint x: 600, startPoint y: 275, endPoint x: 439, endPoint y: 205, distance: 175.6
click at [650, 265] on span "Styrktarsjóður" at bounding box center [660, 260] width 287 height 15
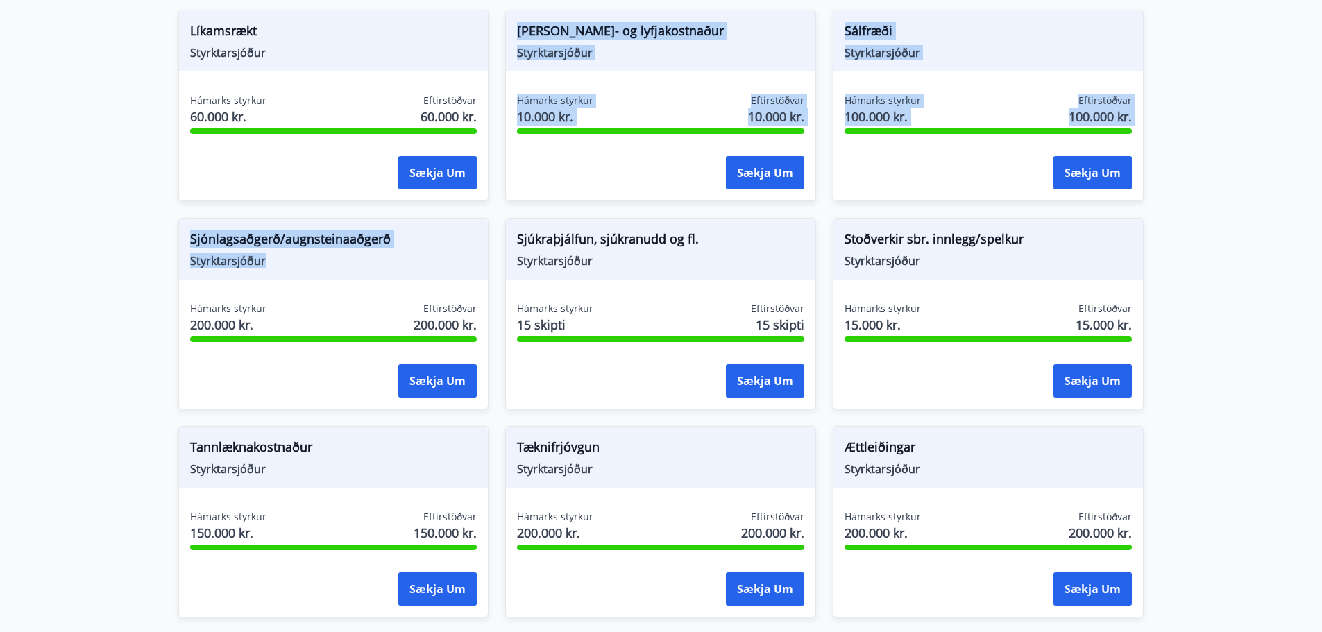
drag, startPoint x: 270, startPoint y: 269, endPoint x: 22, endPoint y: 178, distance: 264.1
click at [254, 258] on span "Styrktarsjóður" at bounding box center [333, 260] width 287 height 15
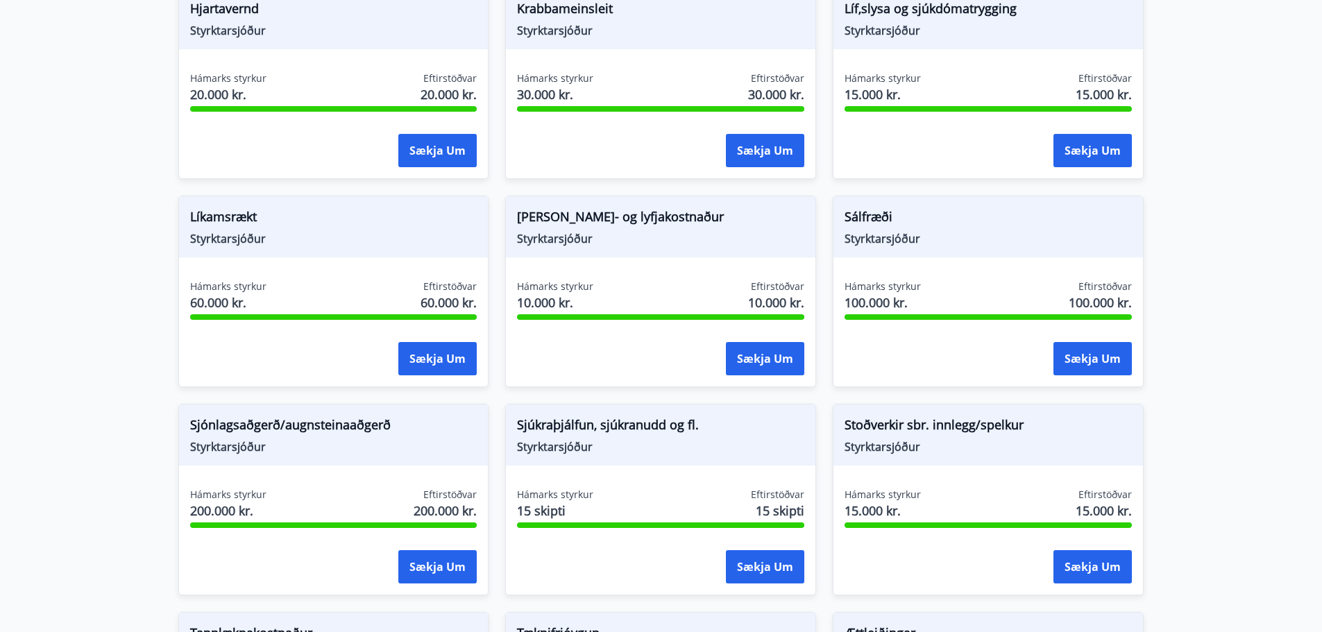
scroll to position [1110, 0]
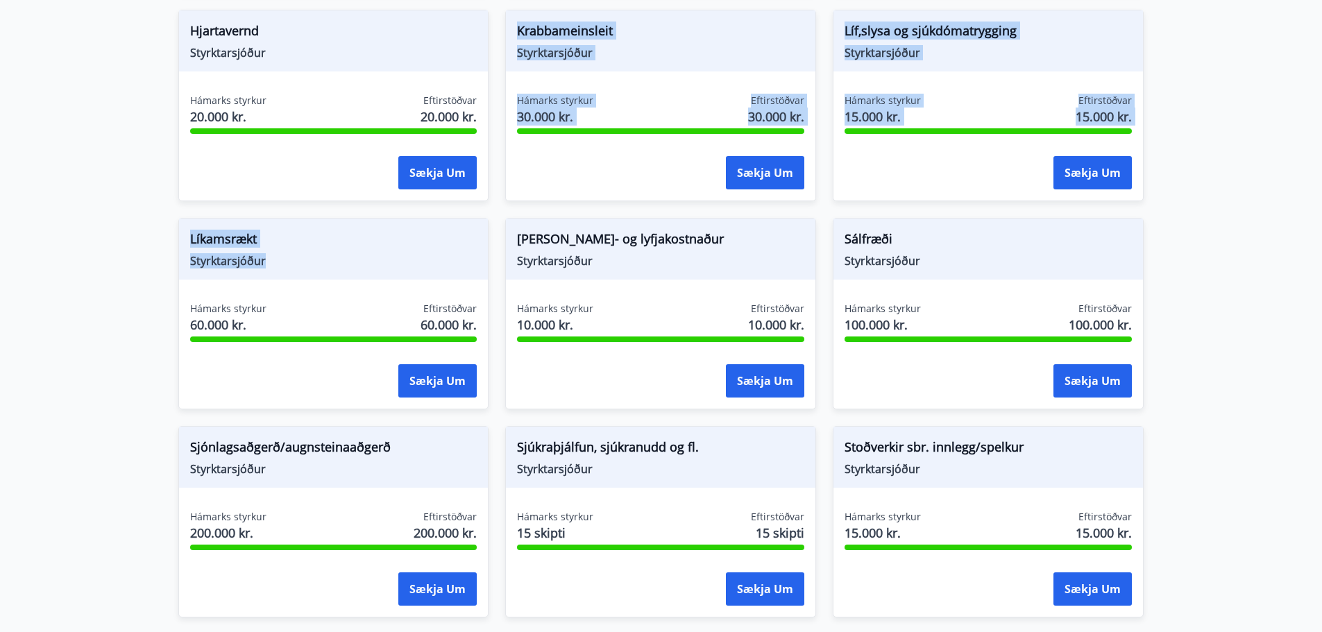
drag, startPoint x: 285, startPoint y: 279, endPoint x: 389, endPoint y: 290, distance: 104.0
click at [305, 249] on span "Líkamsrækt" at bounding box center [333, 242] width 287 height 24
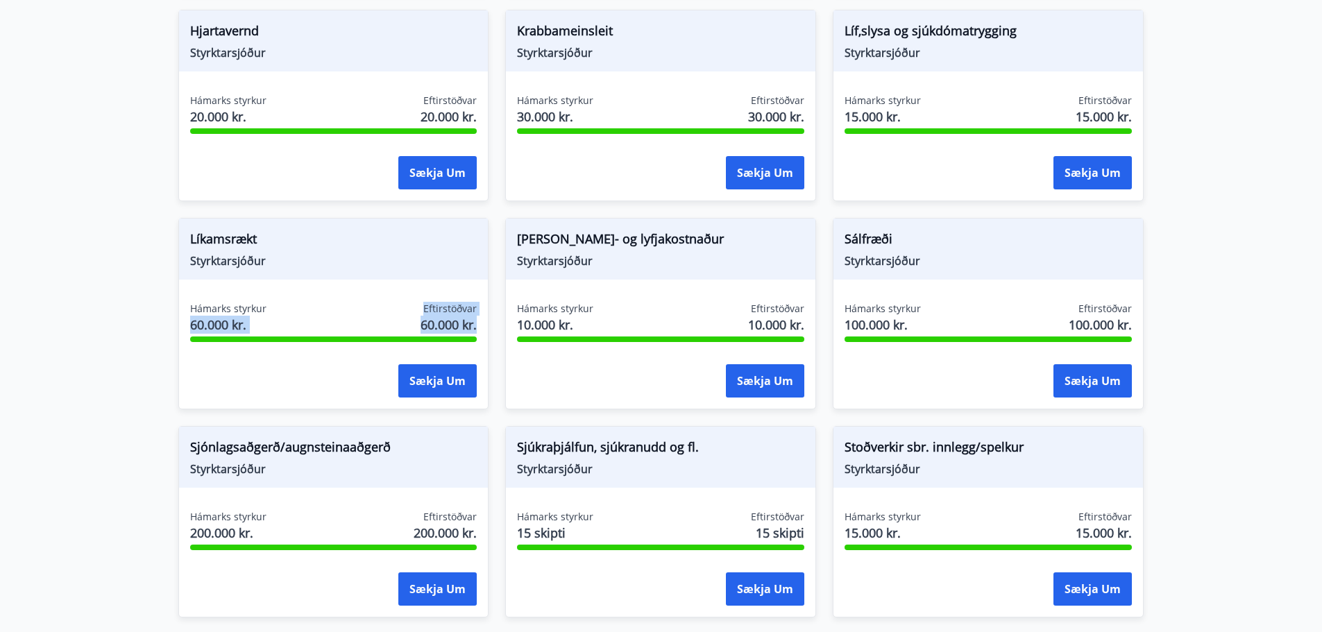
drag, startPoint x: 184, startPoint y: 319, endPoint x: 484, endPoint y: 320, distance: 300.5
click at [484, 320] on div "Hámarks styrkur 60.000 kr. Eftirstöðvar 60.000 kr. Sækja um" at bounding box center [333, 352] width 309 height 101
click at [373, 314] on div "Hámarks styrkur 60.000 kr. Eftirstöðvar 60.000 kr." at bounding box center [333, 319] width 287 height 35
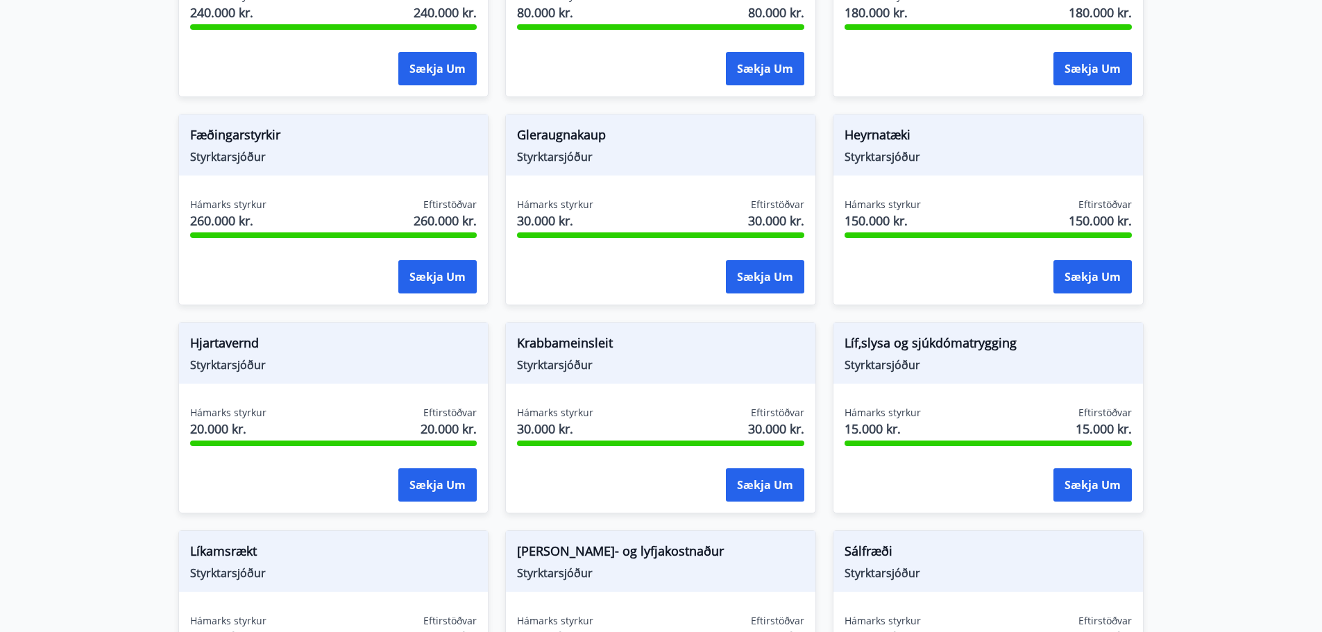
scroll to position [694, 0]
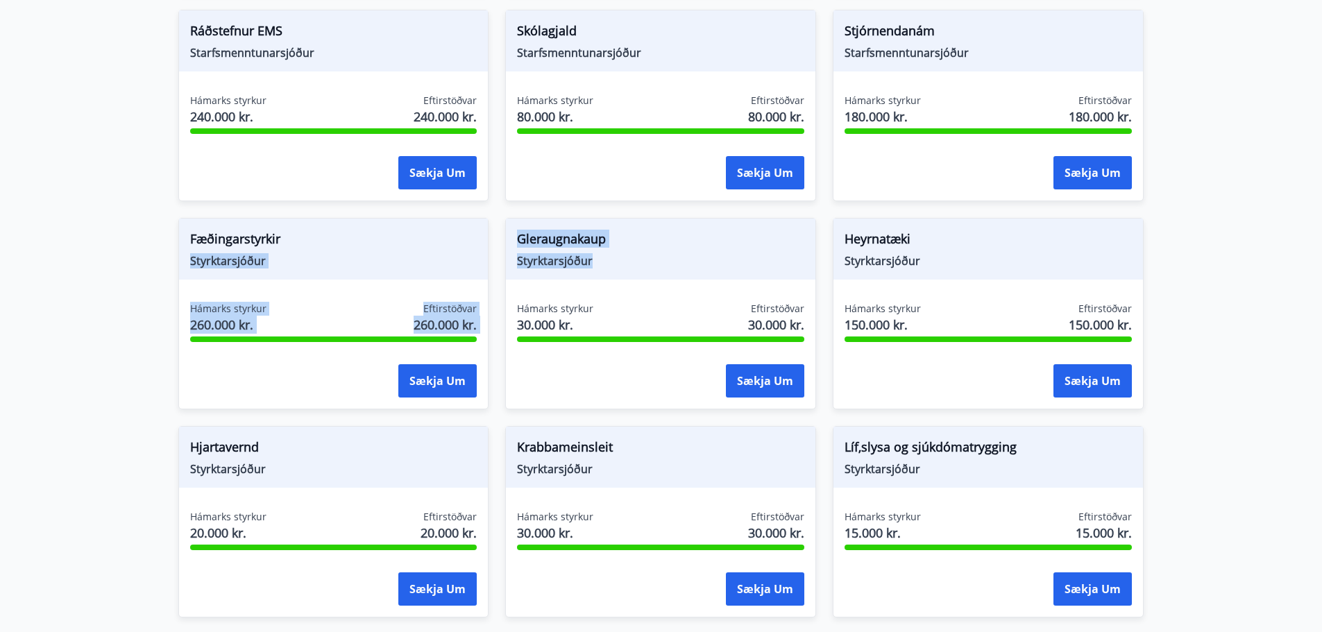
drag, startPoint x: 605, startPoint y: 271, endPoint x: 405, endPoint y: 232, distance: 203.5
click at [405, 232] on div "Bráðatækninám Starfsmenntunarsjóður Hámarks styrkur 800.000 kr. Eftirstöðvar 80…" at bounding box center [653, 514] width 983 height 1874
click at [489, 255] on div "Gleraugnakaup Styrktarsjóður Hámarks styrkur 30.000 kr. Eftirstöðvar 30.000 kr.…" at bounding box center [653, 305] width 328 height 208
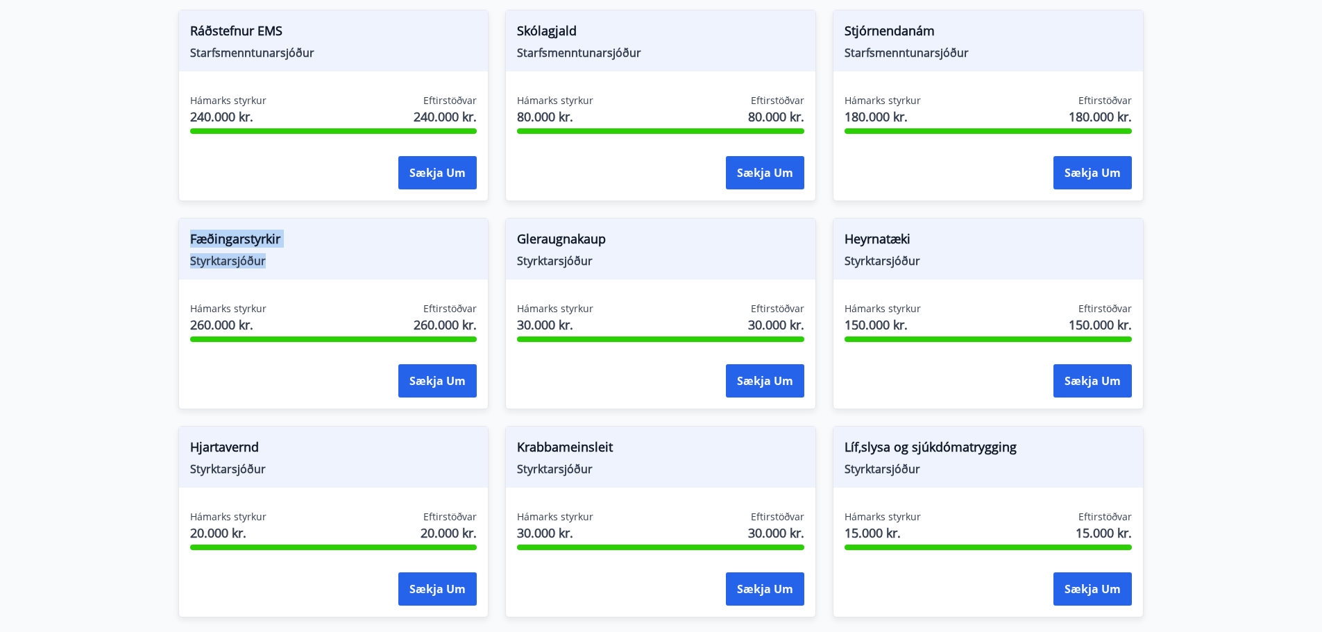
drag, startPoint x: 271, startPoint y: 269, endPoint x: 185, endPoint y: 231, distance: 93.2
click at [185, 231] on div "Fæðingarstyrkir Styrktarsjóður" at bounding box center [333, 249] width 309 height 61
click at [287, 280] on div "Fæðingarstyrkir Styrktarsjóður Hámarks styrkur 260.000 kr. Eftirstöðvar 260.000…" at bounding box center [333, 314] width 311 height 192
drag, startPoint x: 266, startPoint y: 267, endPoint x: 149, endPoint y: 244, distance: 120.3
click at [149, 244] on main "Styrkir Flokkur *** ​ Bráðatækninám Starfsmenntunarsjóður Hámarks styrkur 800.0…" at bounding box center [661, 414] width 1322 height 2105
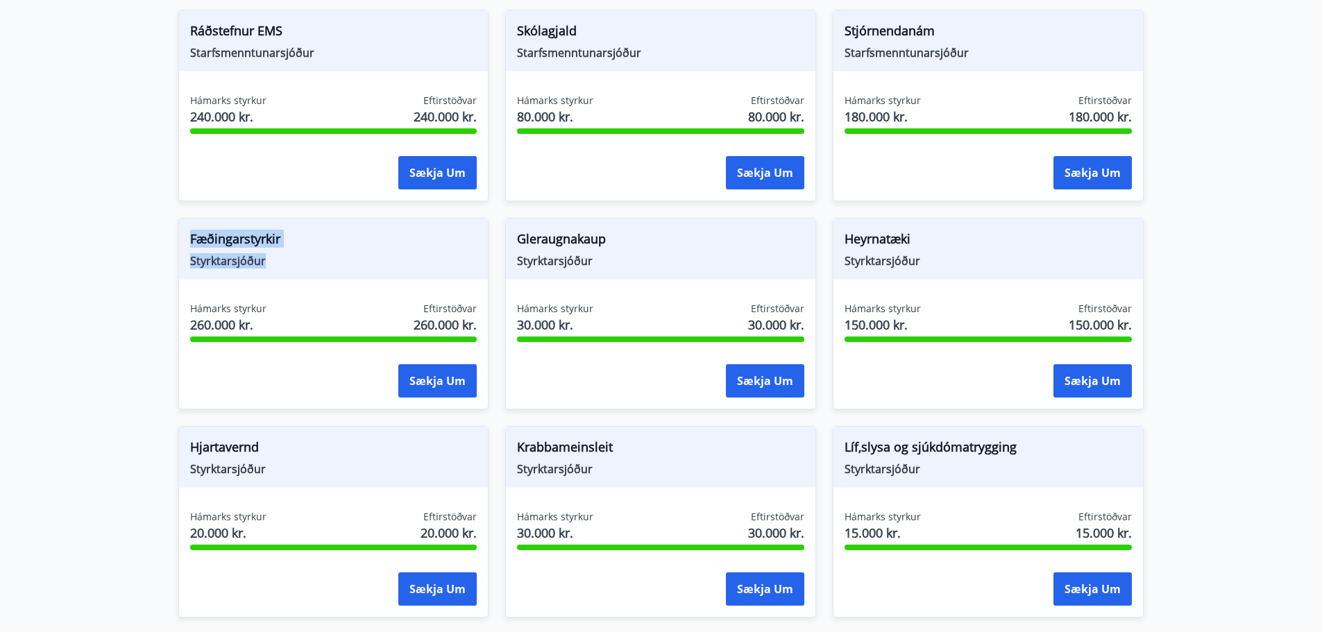
click at [307, 241] on span "Fæðingarstyrkir" at bounding box center [333, 242] width 287 height 24
click at [313, 280] on div "Fæðingarstyrkir Styrktarsjóður Hámarks styrkur 260.000 kr. Eftirstöðvar 260.000…" at bounding box center [333, 314] width 311 height 192
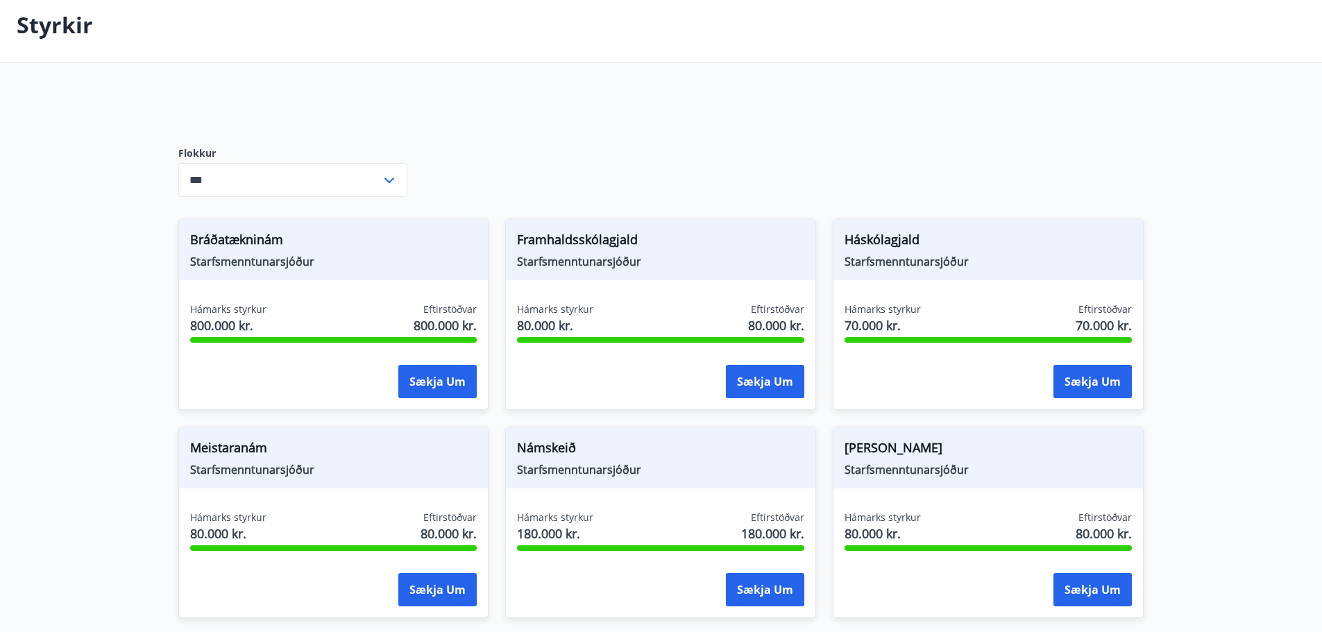
scroll to position [69, 0]
drag, startPoint x: 187, startPoint y: 242, endPoint x: 356, endPoint y: 278, distance: 173.1
click at [356, 278] on div "Bráðatækninám Starfsmenntunarsjóður" at bounding box center [333, 249] width 309 height 61
click at [350, 267] on span "Starfsmenntunarsjóður" at bounding box center [333, 260] width 287 height 15
drag, startPoint x: 328, startPoint y: 267, endPoint x: 155, endPoint y: 229, distance: 177.0
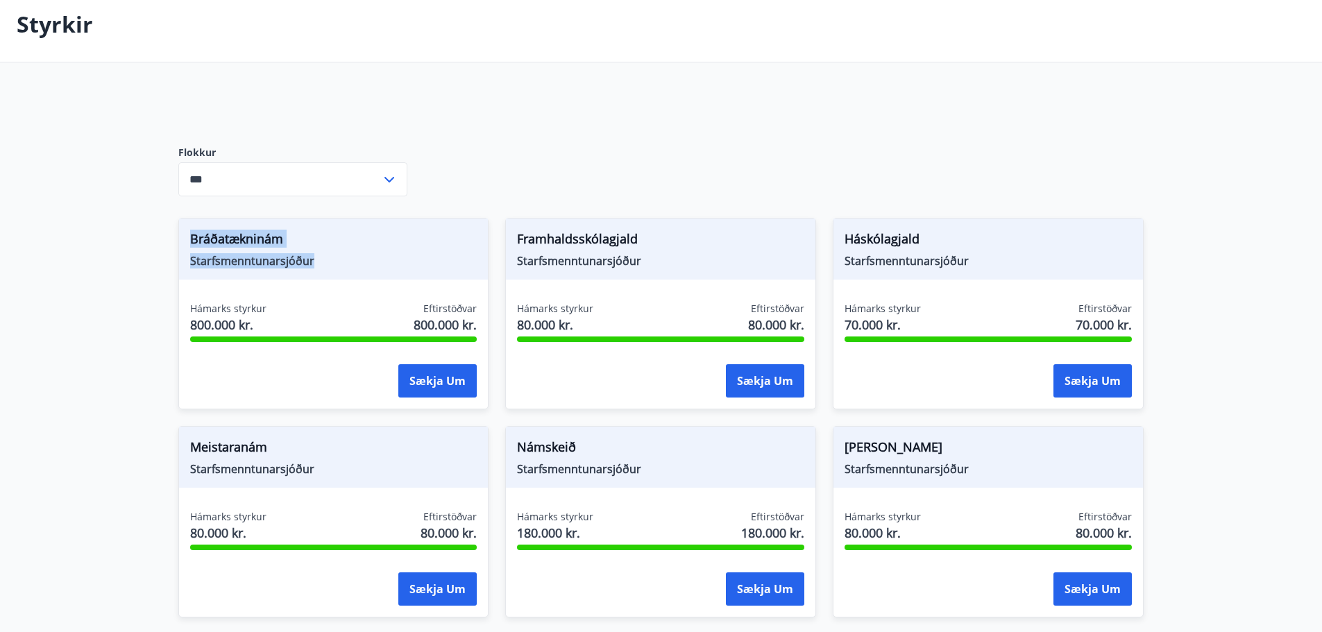
click at [358, 272] on div "Bráðatækninám Starfsmenntunarsjóður" at bounding box center [333, 249] width 309 height 61
drag, startPoint x: 333, startPoint y: 266, endPoint x: 71, endPoint y: 222, distance: 265.9
click at [346, 269] on div "Bráðatækninám Starfsmenntunarsjóður" at bounding box center [333, 249] width 309 height 61
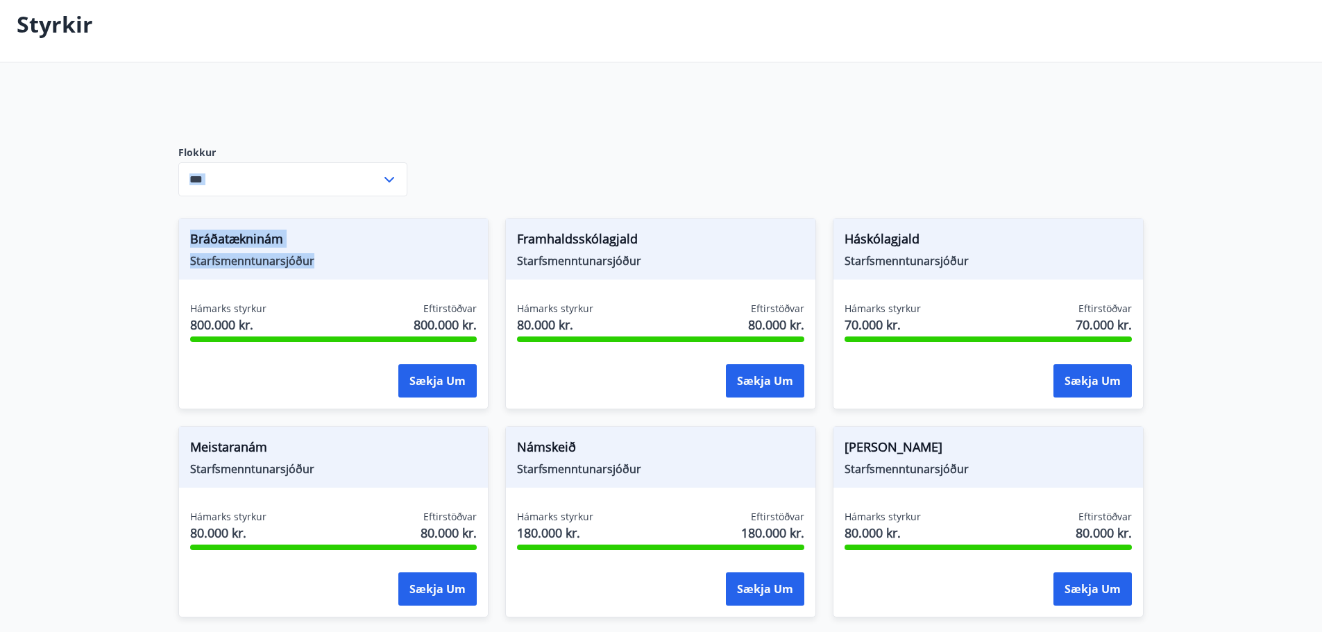
drag, startPoint x: 341, startPoint y: 269, endPoint x: 282, endPoint y: 251, distance: 61.7
click at [418, 258] on span "Starfsmenntunarsjóður" at bounding box center [333, 260] width 287 height 15
drag, startPoint x: 241, startPoint y: 331, endPoint x: 170, endPoint y: 334, distance: 71.6
click at [170, 334] on div "Bráðatækninám Starfsmenntunarsjóður Hámarks styrkur 800.000 kr. Eftirstöðvar 80…" at bounding box center [326, 305] width 328 height 208
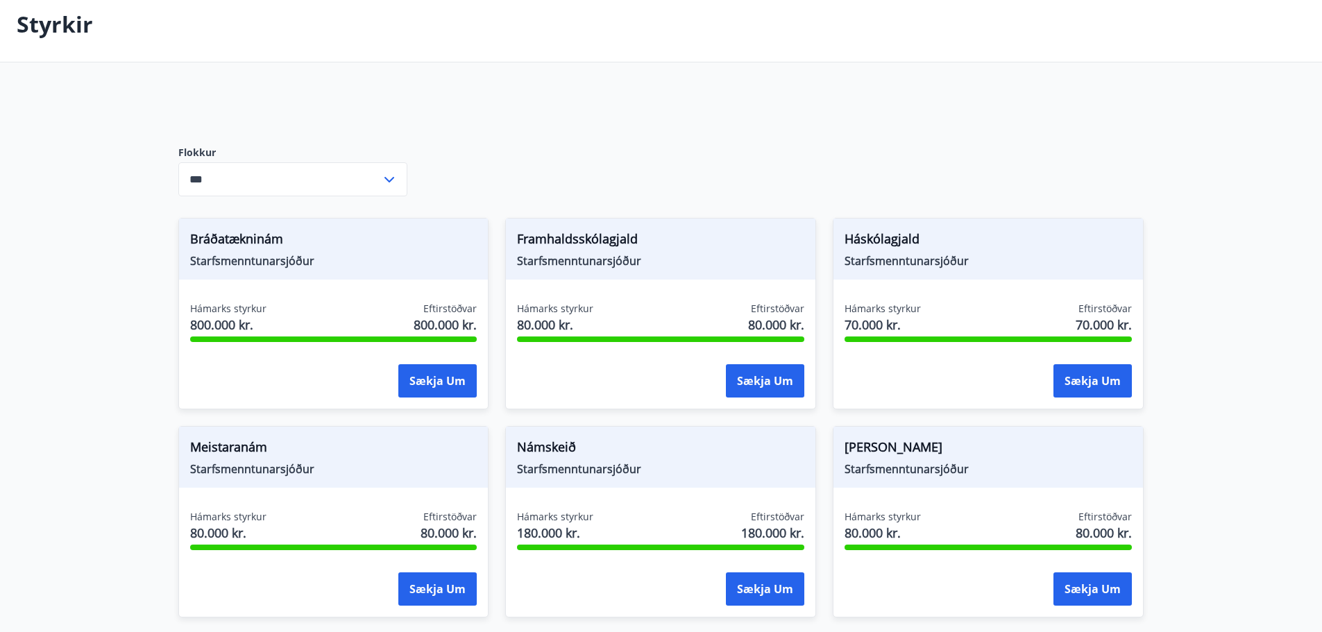
click at [171, 305] on div "Bráðatækninám Starfsmenntunarsjóður Hámarks styrkur 800.000 kr. Eftirstöðvar 80…" at bounding box center [326, 305] width 328 height 208
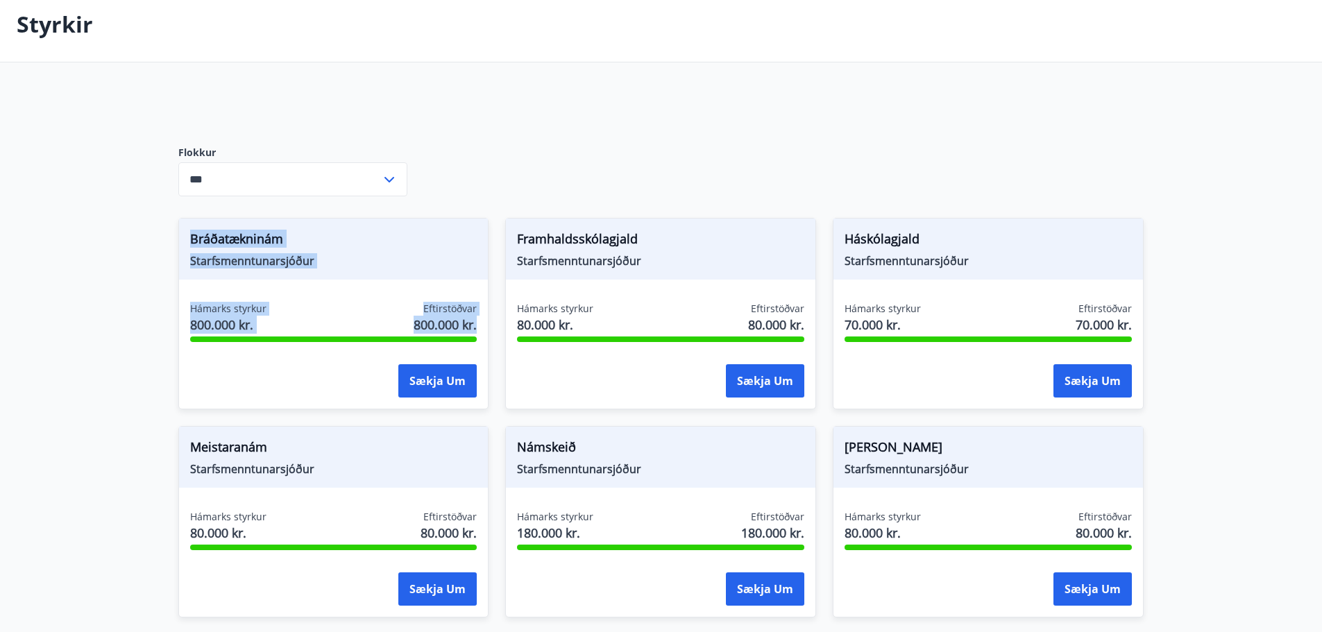
drag, startPoint x: 485, startPoint y: 325, endPoint x: 94, endPoint y: 221, distance: 404.5
click at [172, 251] on div "Bráðatækninám Starfsmenntunarsjóður Hámarks styrkur 800.000 kr. Eftirstöðvar 80…" at bounding box center [326, 305] width 328 height 208
drag, startPoint x: 676, startPoint y: 262, endPoint x: 341, endPoint y: 228, distance: 336.9
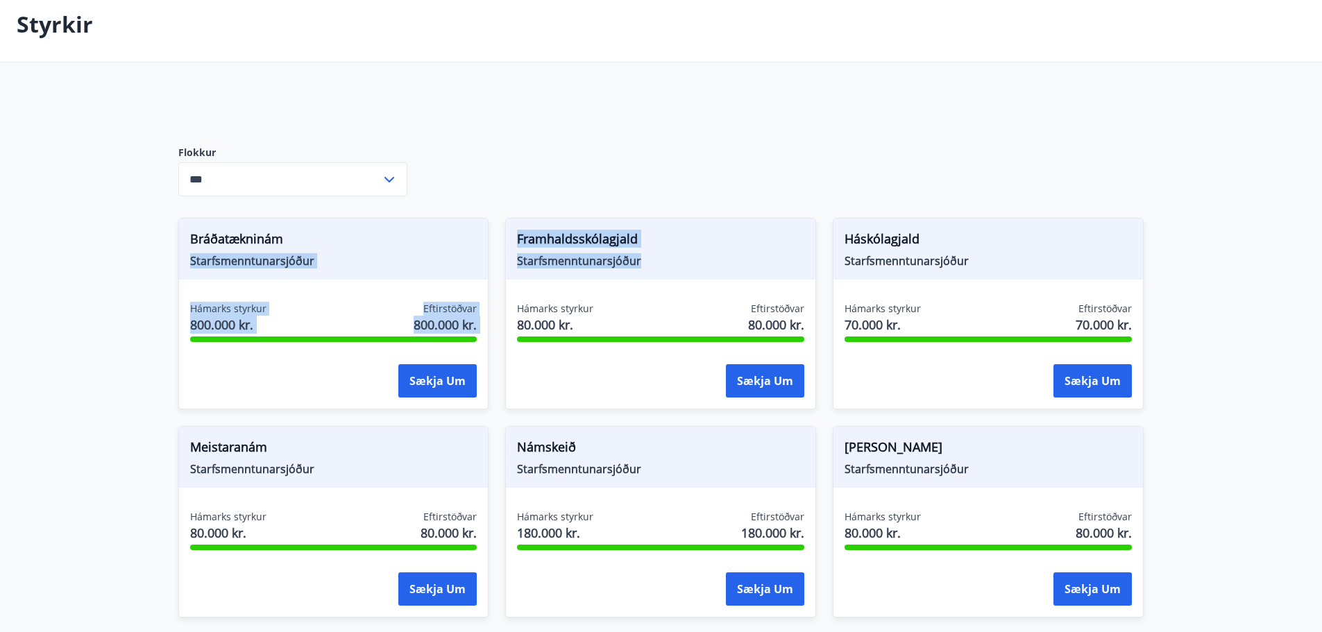
click at [686, 251] on span "Framhaldsskólagjald" at bounding box center [660, 242] width 287 height 24
drag, startPoint x: 662, startPoint y: 269, endPoint x: 363, endPoint y: 190, distance: 309.2
click at [616, 232] on span "Framhaldsskólagjald" at bounding box center [660, 242] width 287 height 24
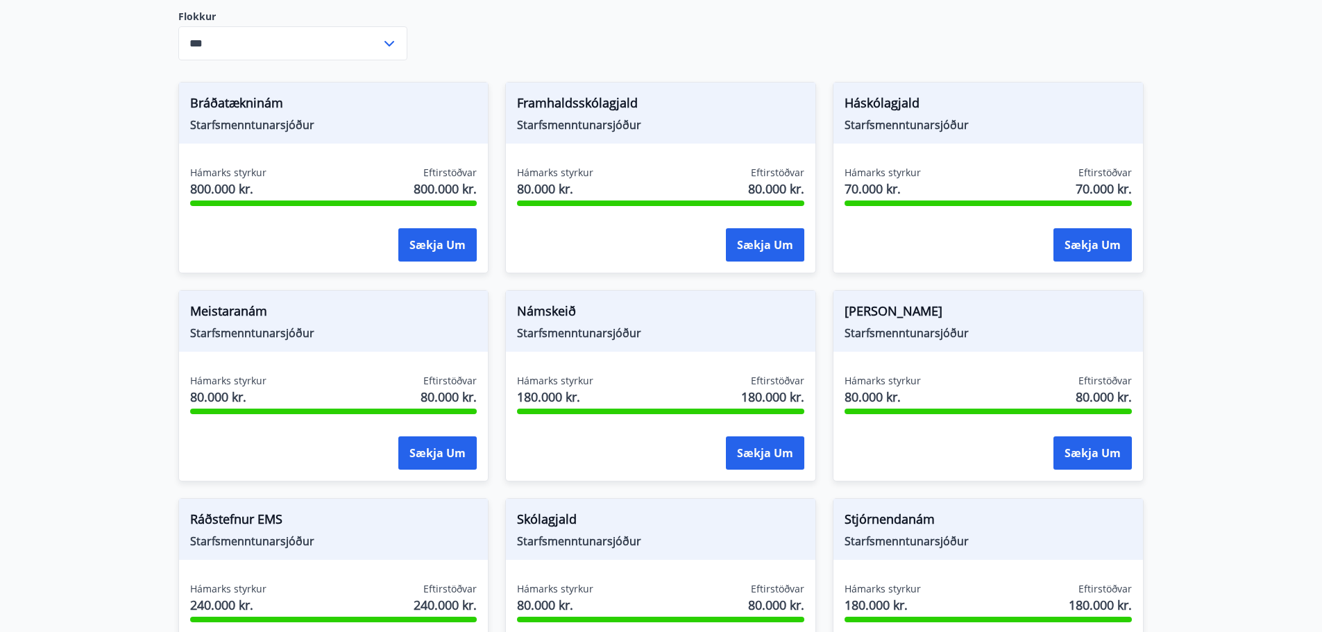
scroll to position [208, 0]
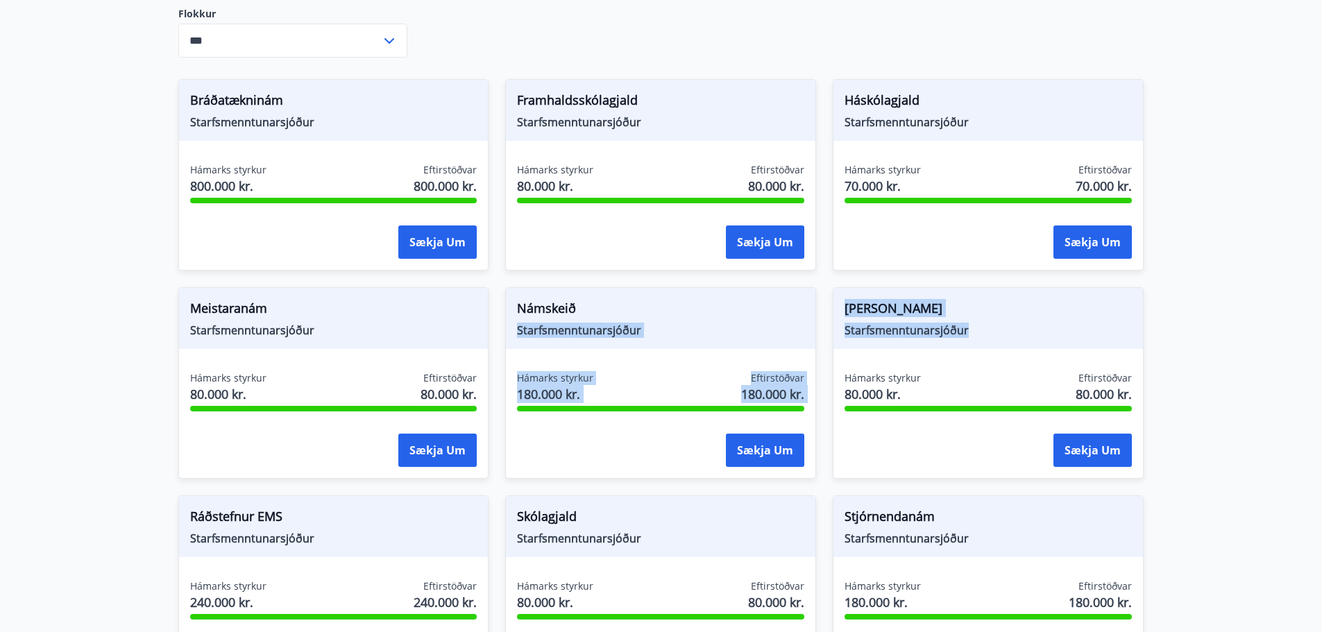
drag, startPoint x: 976, startPoint y: 332, endPoint x: 716, endPoint y: 288, distance: 263.2
click at [1038, 346] on div "Rauði haninn Starfsmenntunarsjóður" at bounding box center [987, 318] width 309 height 61
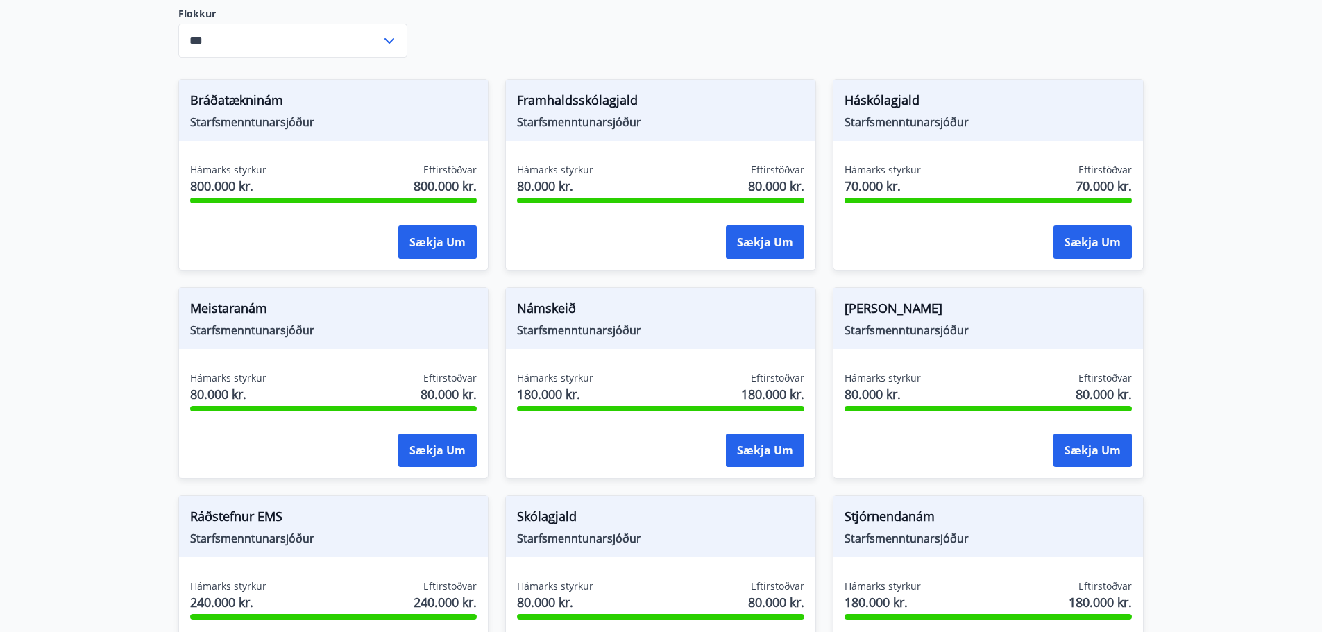
scroll to position [0, 0]
